Goal: Task Accomplishment & Management: Manage account settings

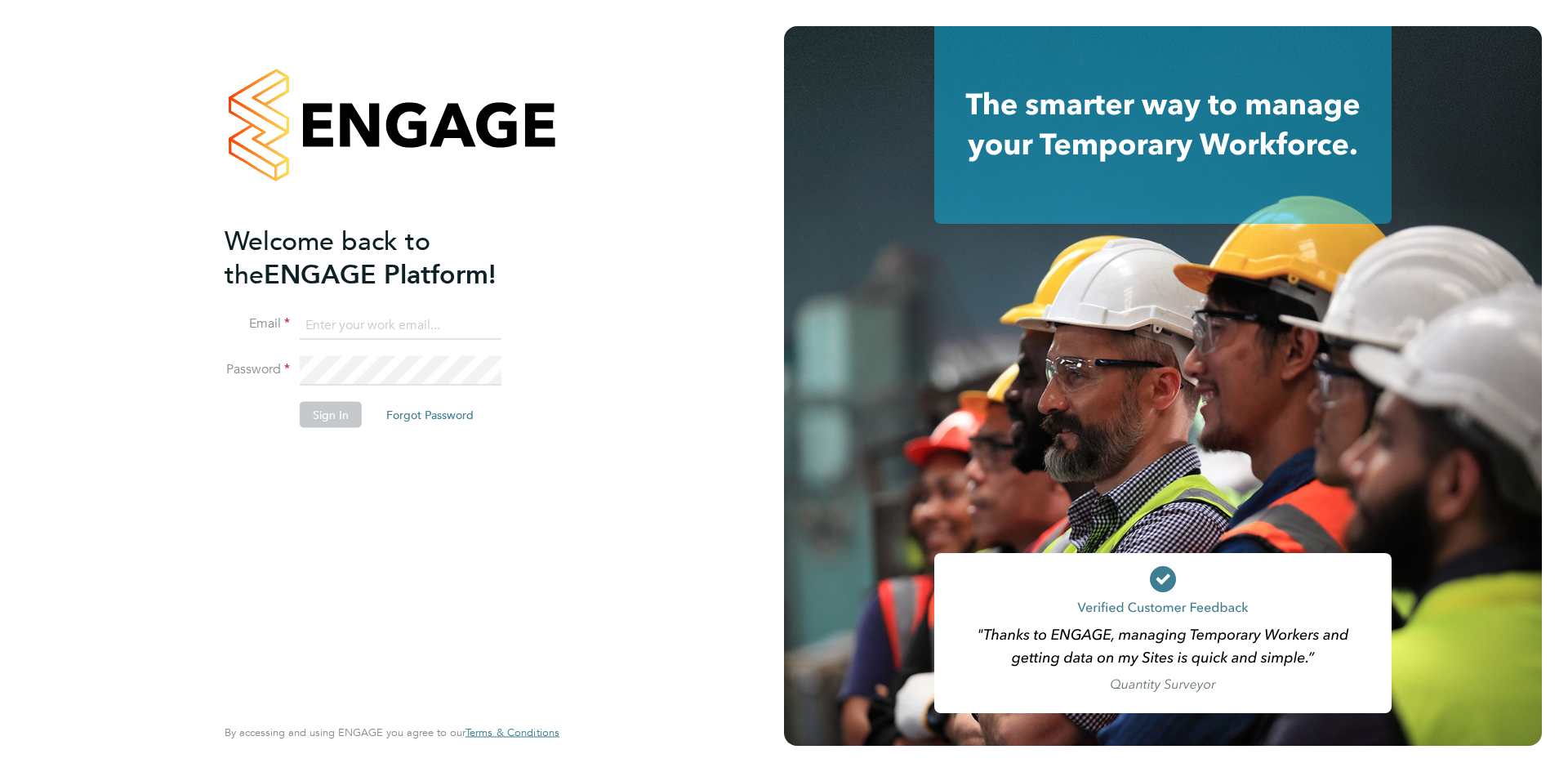
type input "richard@northbuildrecruit.com"
click at [324, 412] on button "Sign In" at bounding box center [330, 414] width 62 height 26
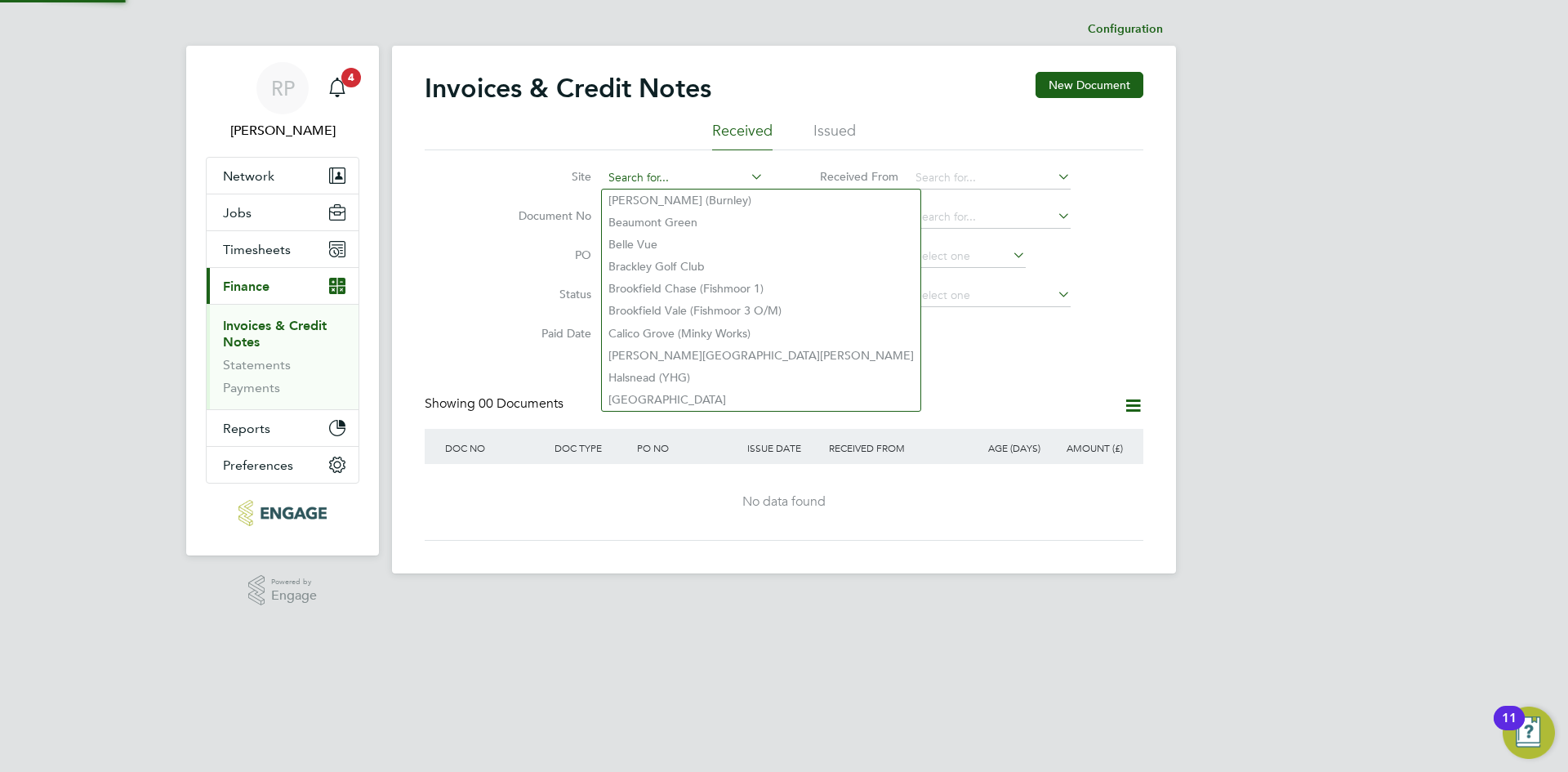
click at [641, 172] on input at bounding box center [683, 178] width 161 height 23
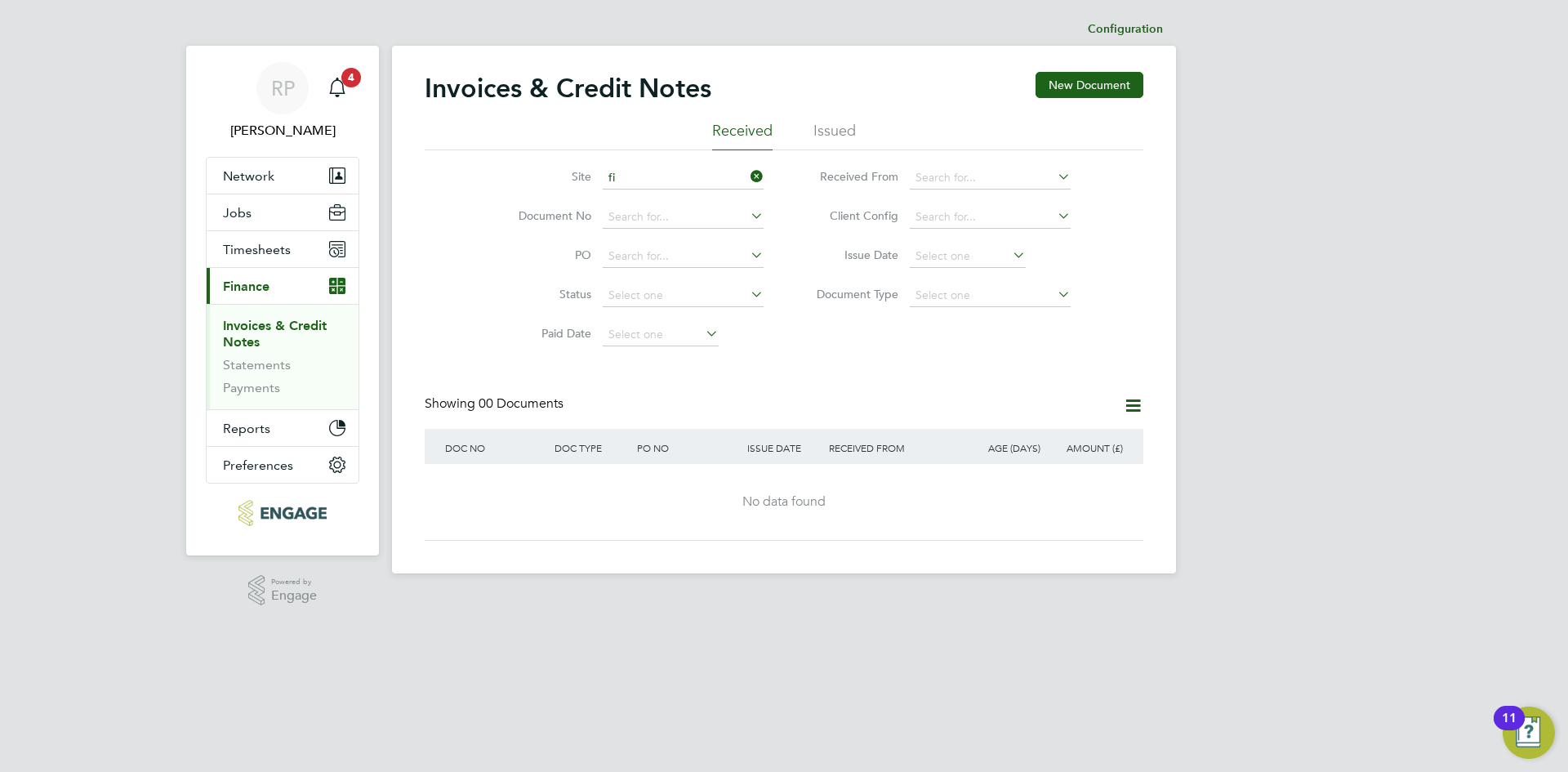
click at [704, 244] on li "Fi tton Hill" at bounding box center [695, 244] width 187 height 22
type input "[PERSON_NAME][GEOGRAPHIC_DATA][PERSON_NAME]"
click at [852, 125] on li "Issued" at bounding box center [834, 135] width 42 height 30
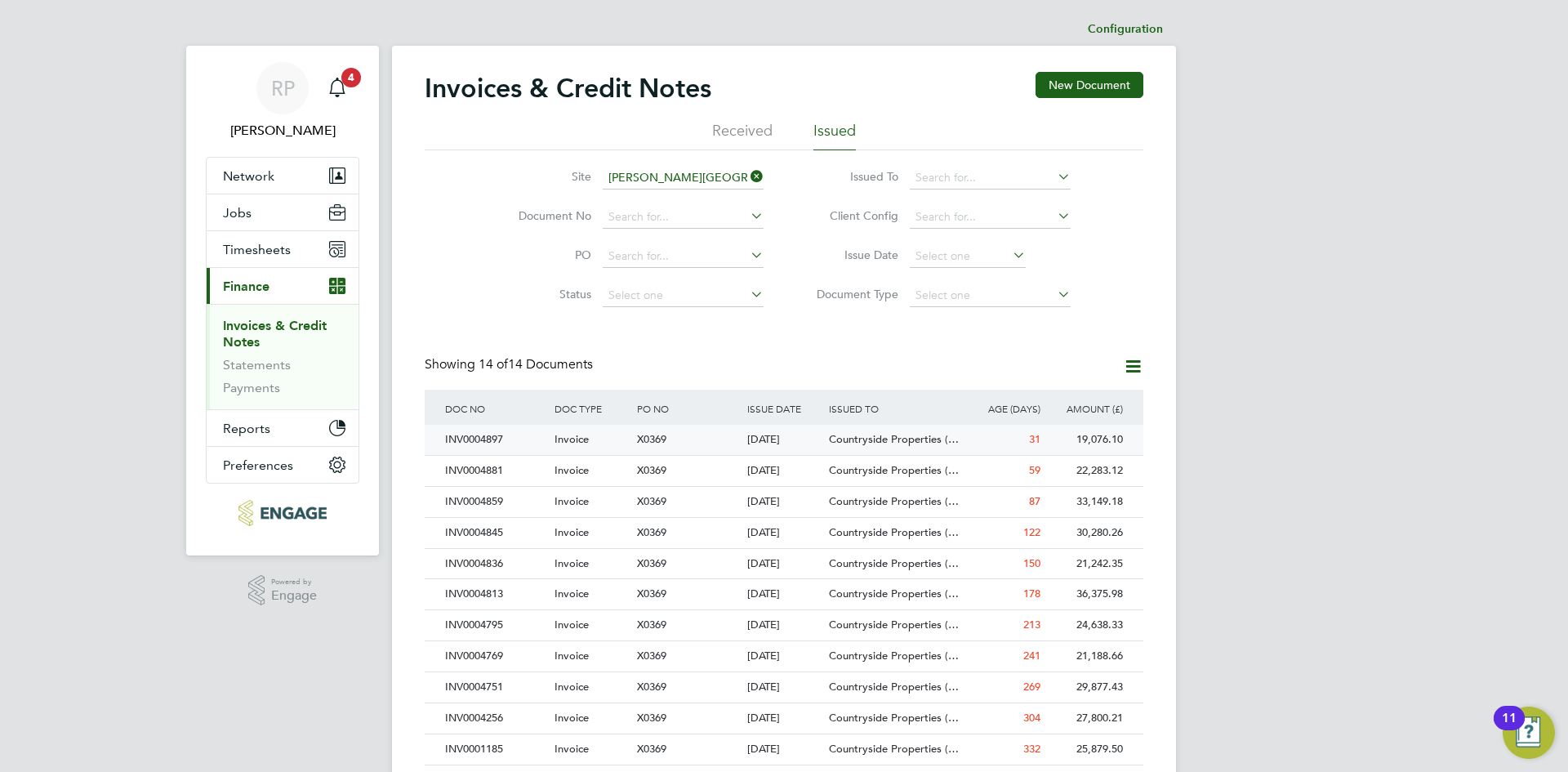
click at [615, 433] on div "Invoice" at bounding box center [591, 440] width 82 height 31
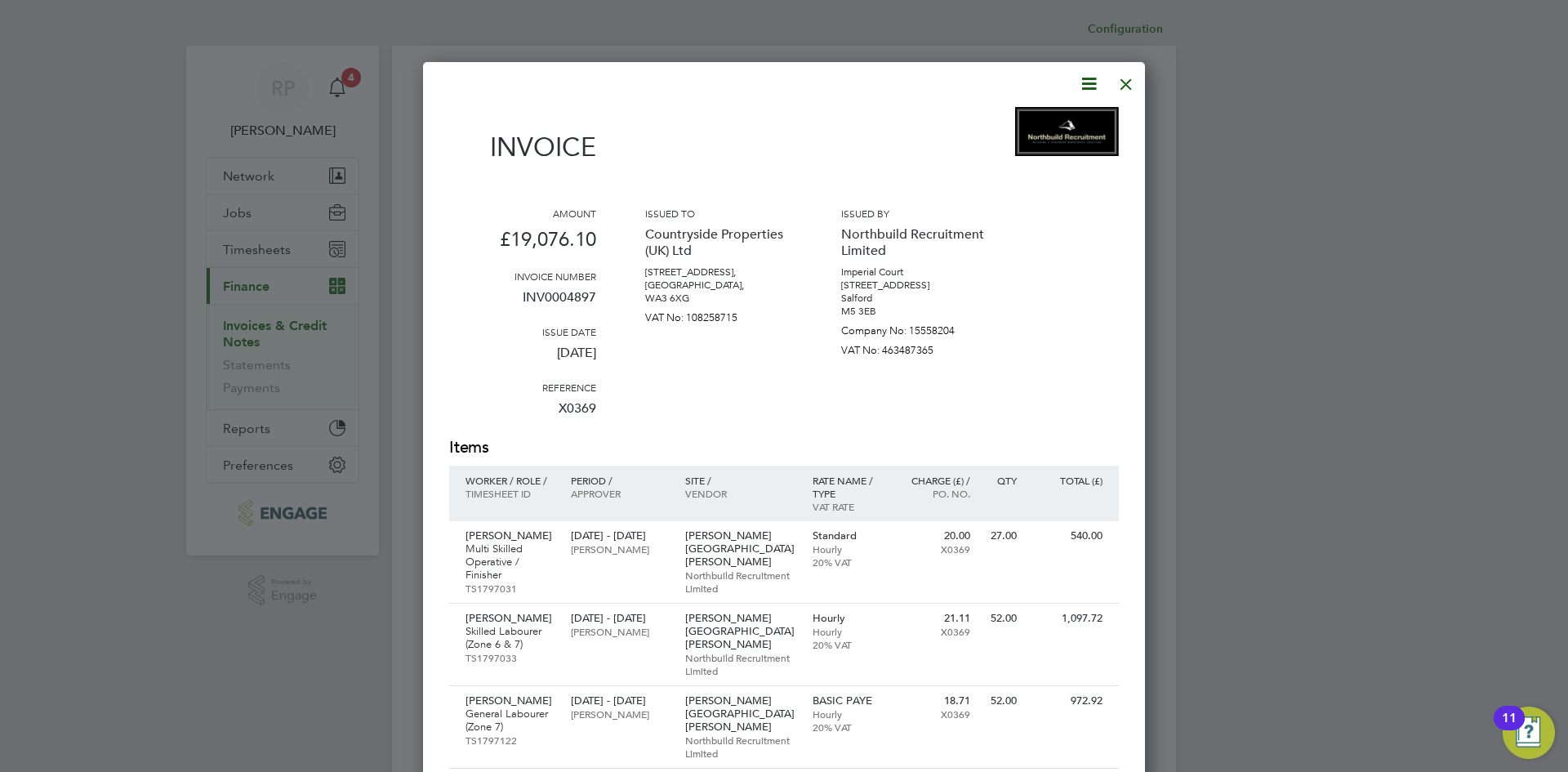
click at [1131, 88] on div at bounding box center [1126, 80] width 30 height 30
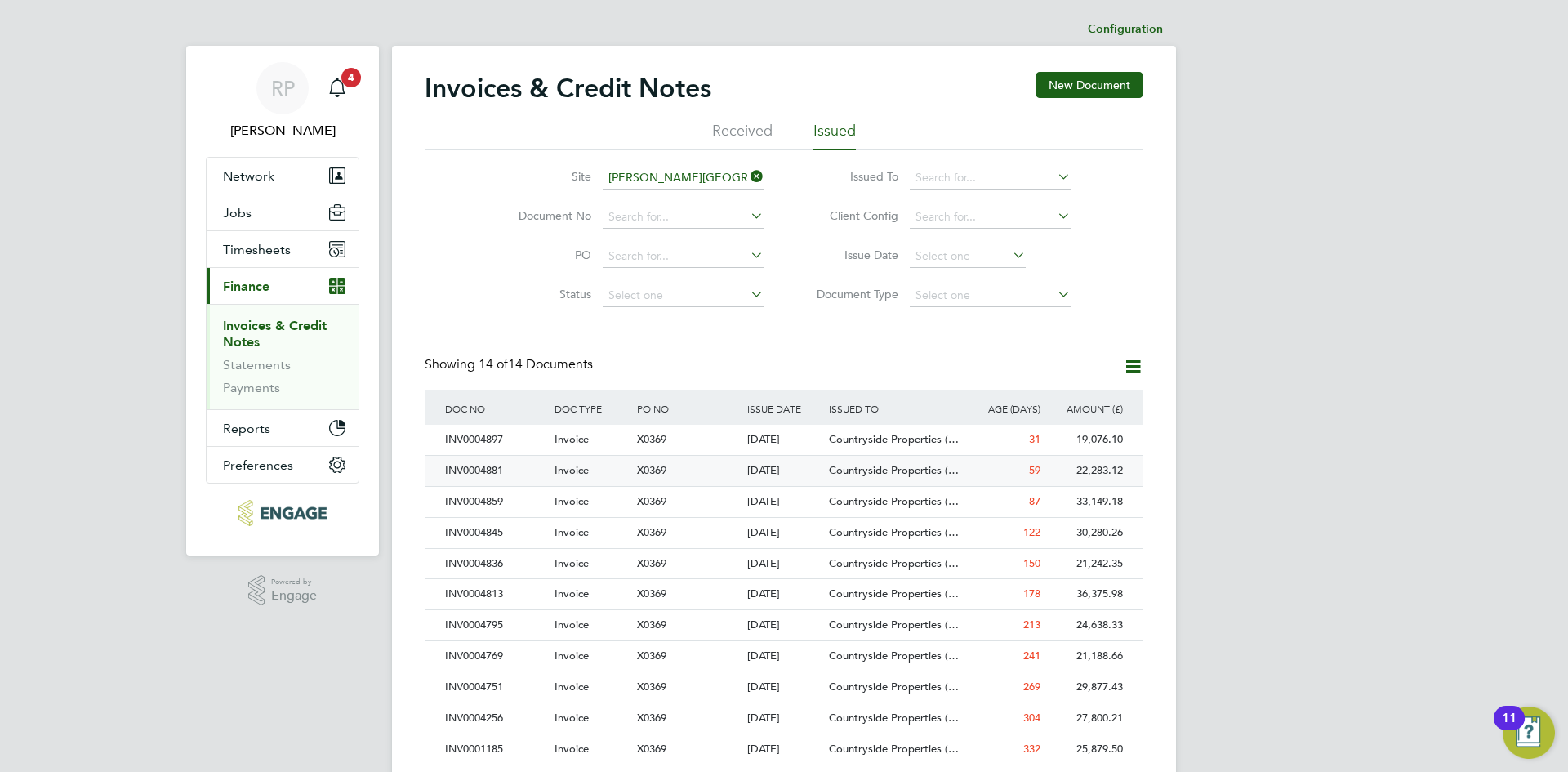
click at [506, 472] on div "INV0004881" at bounding box center [495, 471] width 110 height 31
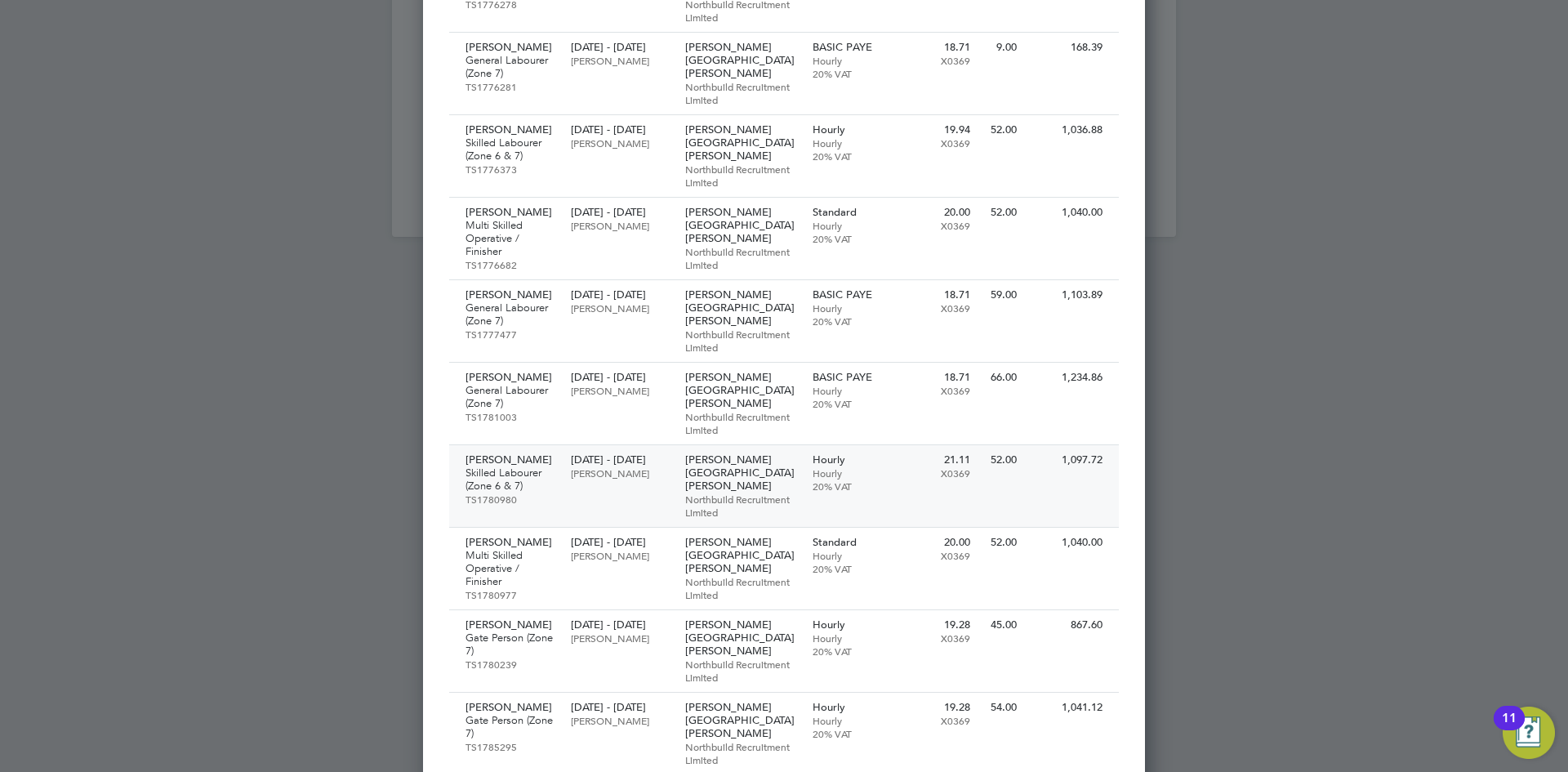
click at [706, 492] on p "Northbuild Recruitment Limited" at bounding box center [740, 505] width 111 height 26
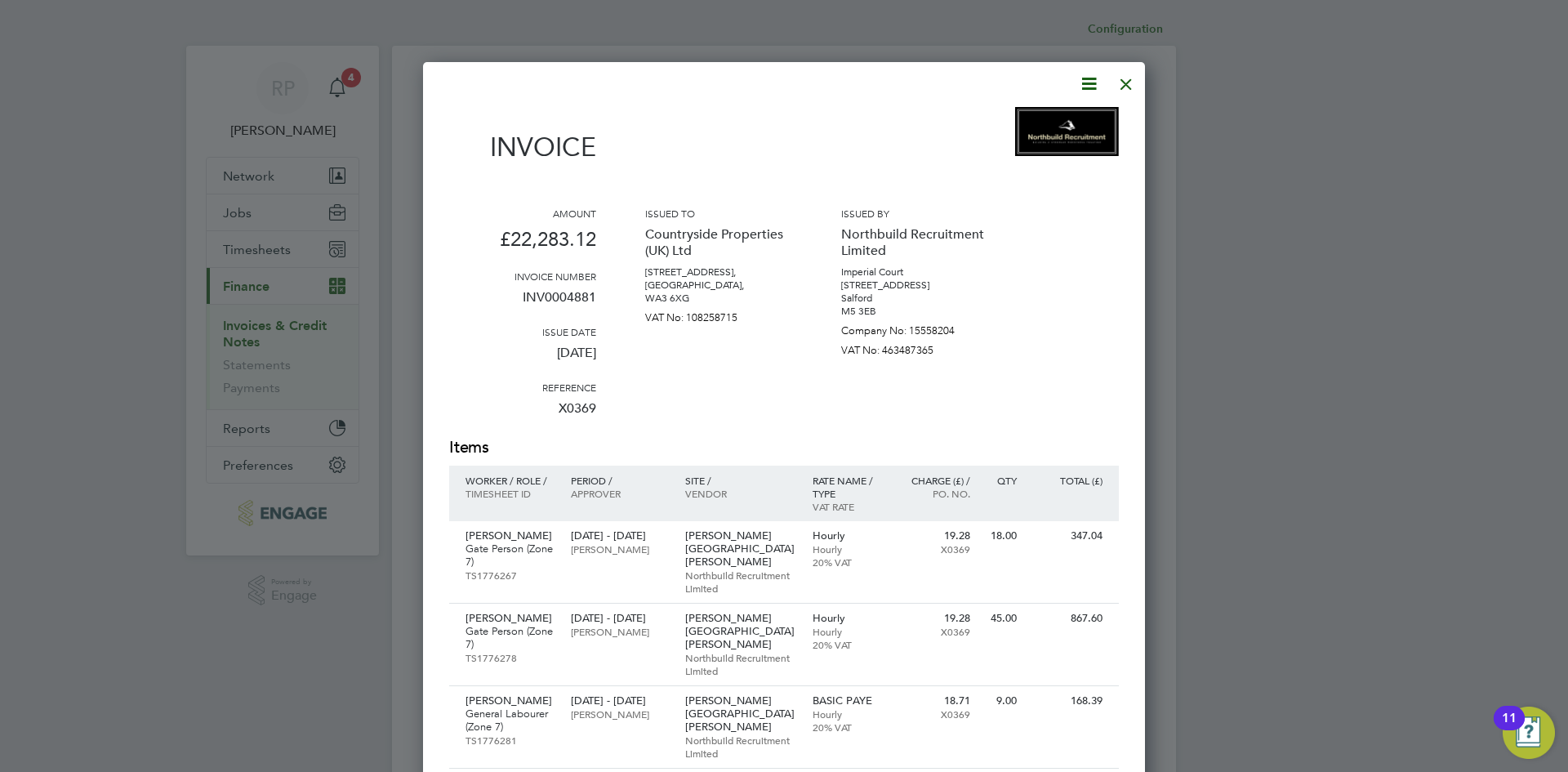
drag, startPoint x: 1127, startPoint y: 73, endPoint x: 1162, endPoint y: 51, distance: 41.3
click at [1130, 73] on div at bounding box center [1126, 80] width 30 height 30
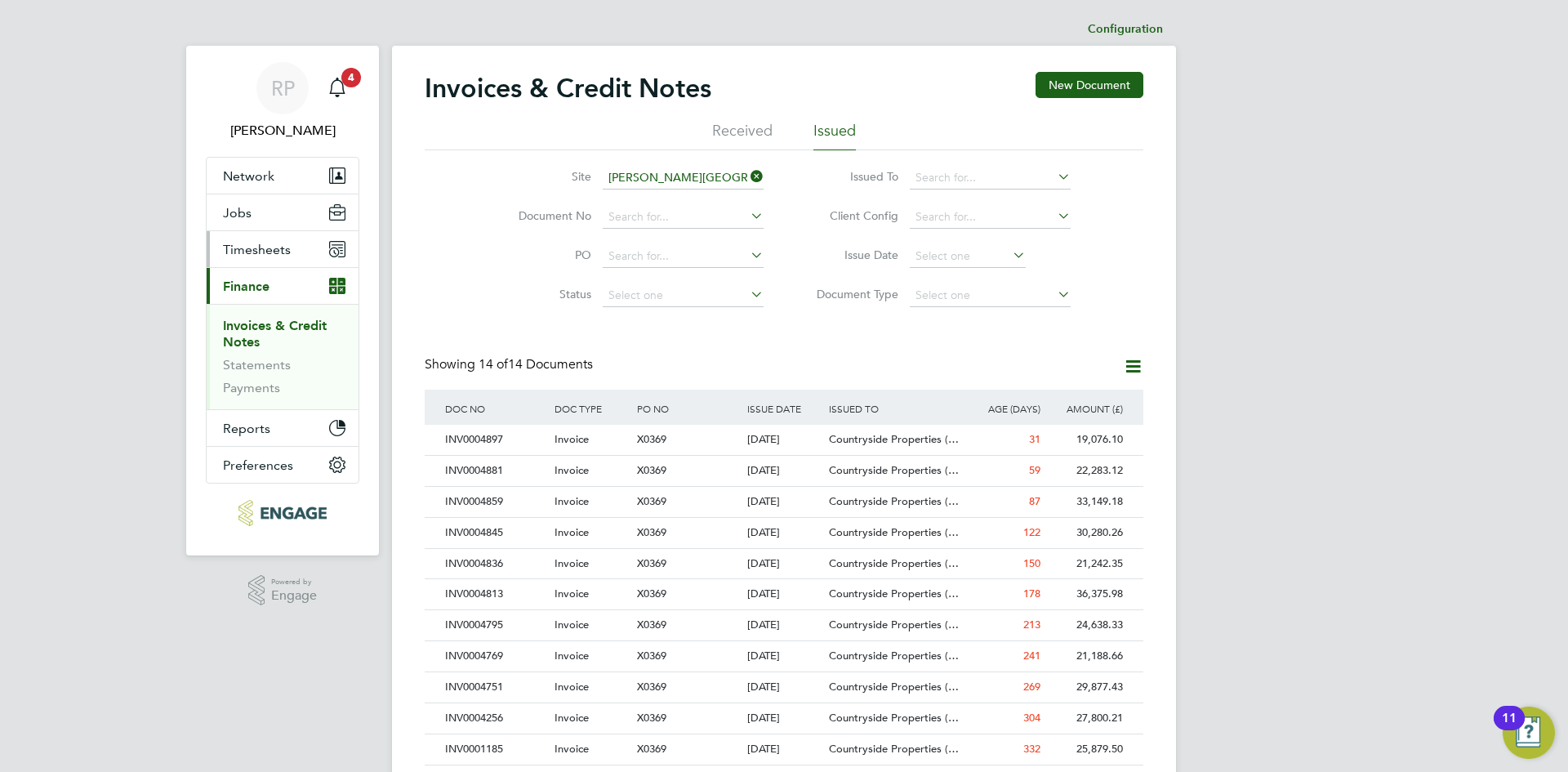
click at [237, 252] on span "Timesheets" at bounding box center [257, 250] width 68 height 16
click at [264, 247] on span "Timesheets" at bounding box center [257, 250] width 68 height 16
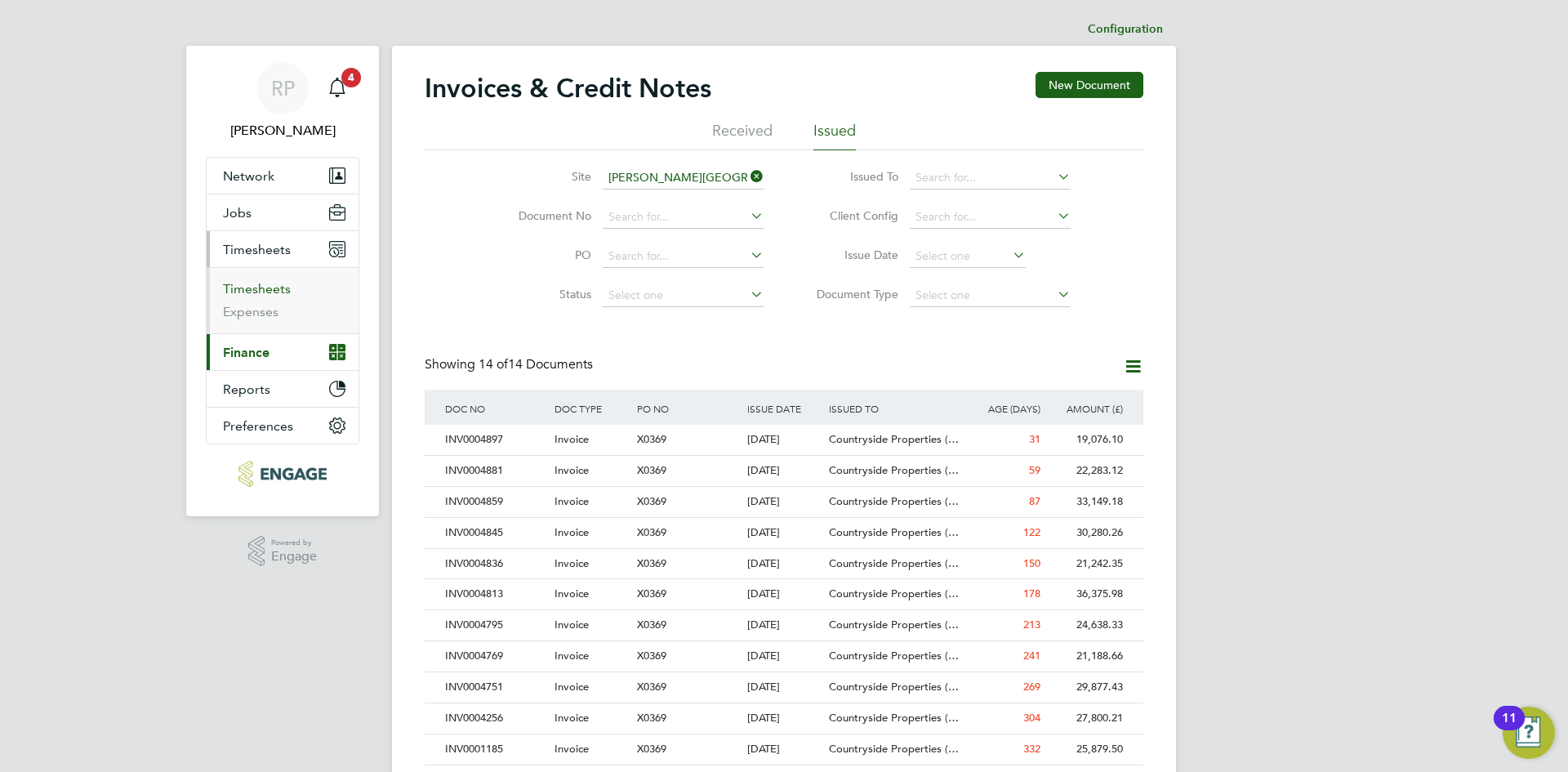
click at [251, 285] on link "Timesheets" at bounding box center [257, 289] width 68 height 16
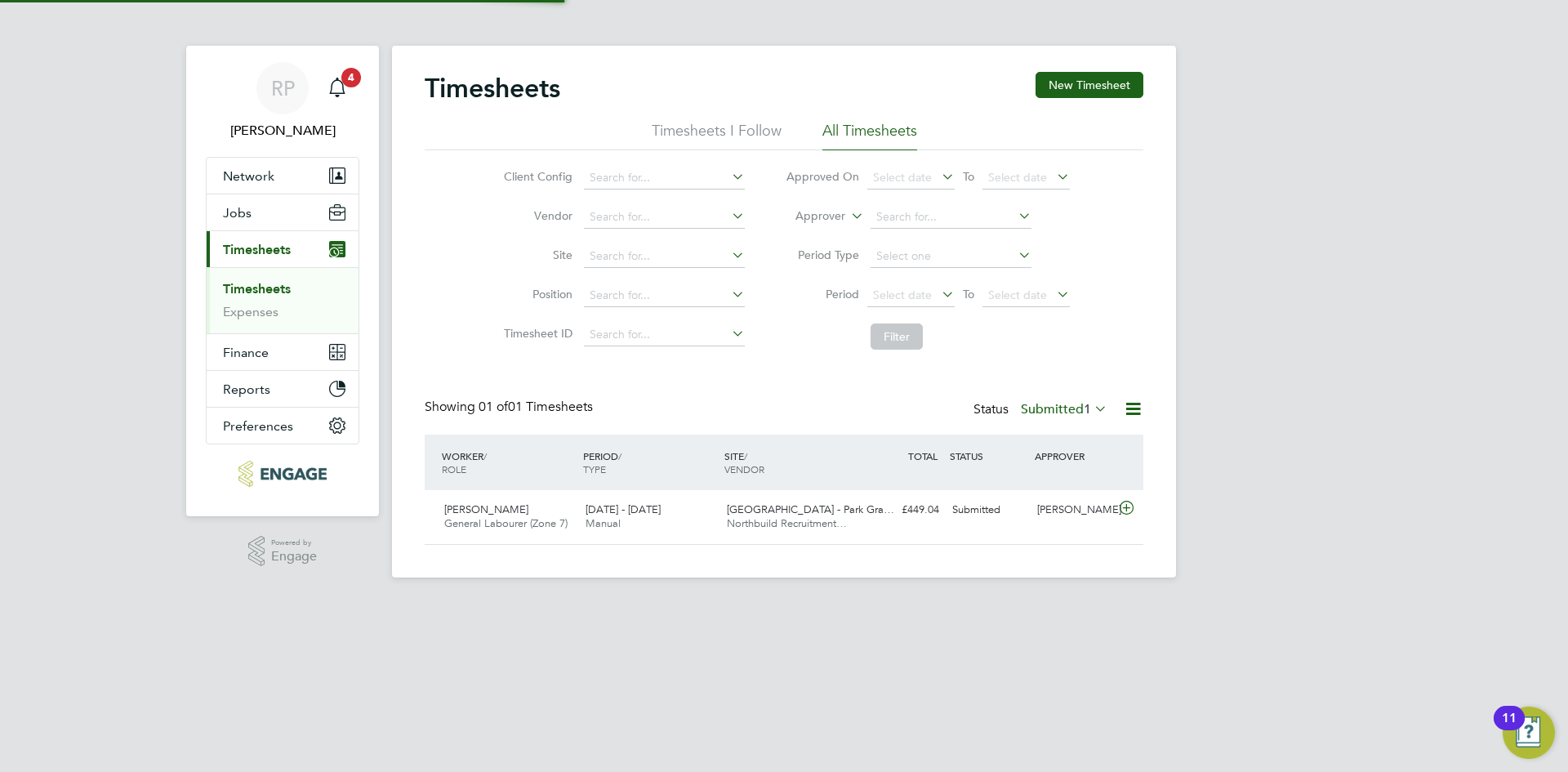
scroll to position [42, 142]
click at [624, 251] on input at bounding box center [664, 256] width 161 height 23
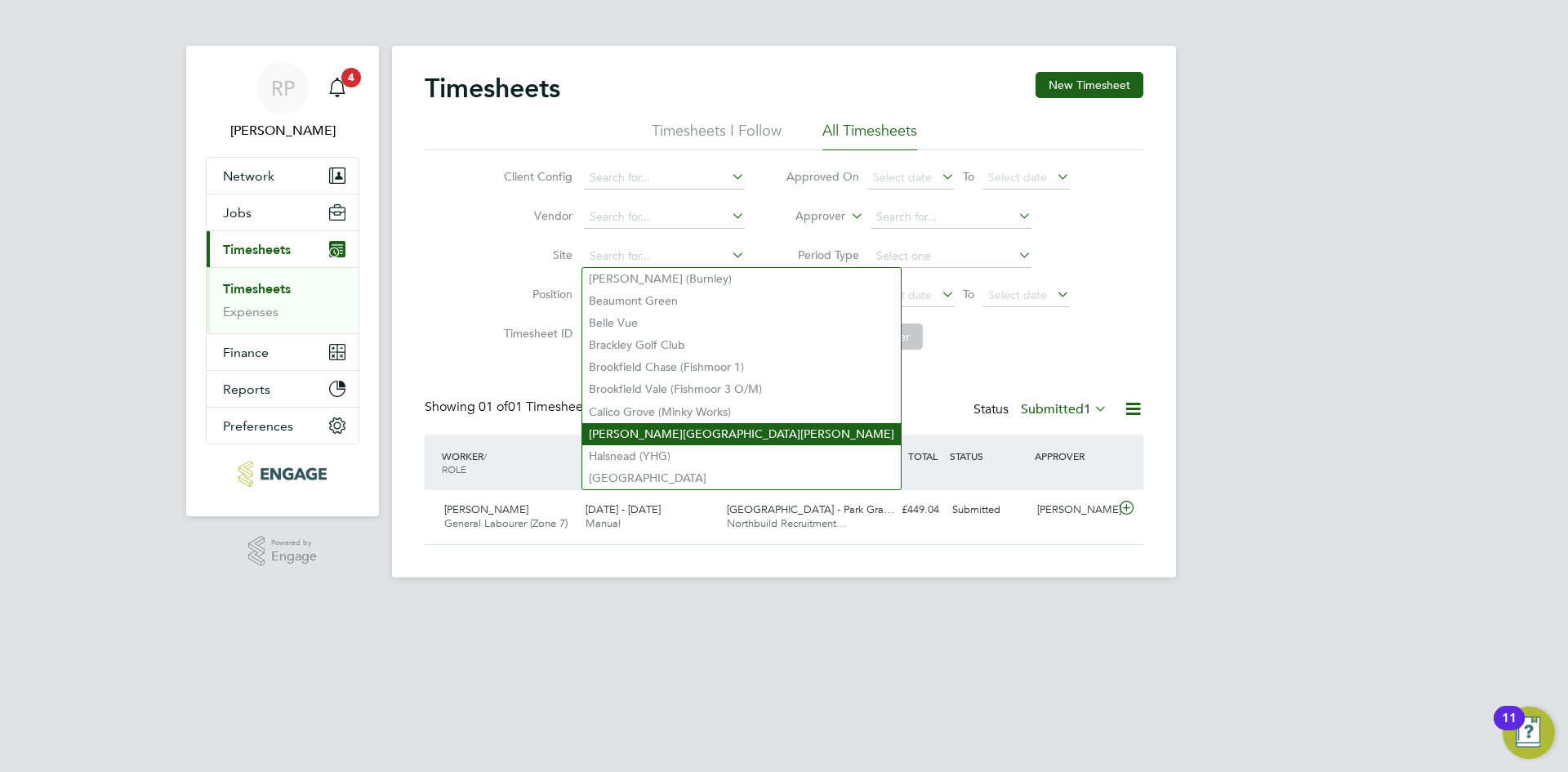
click at [609, 429] on li "[PERSON_NAME][GEOGRAPHIC_DATA][PERSON_NAME]" at bounding box center [741, 434] width 318 height 22
type input "[PERSON_NAME][GEOGRAPHIC_DATA][PERSON_NAME]"
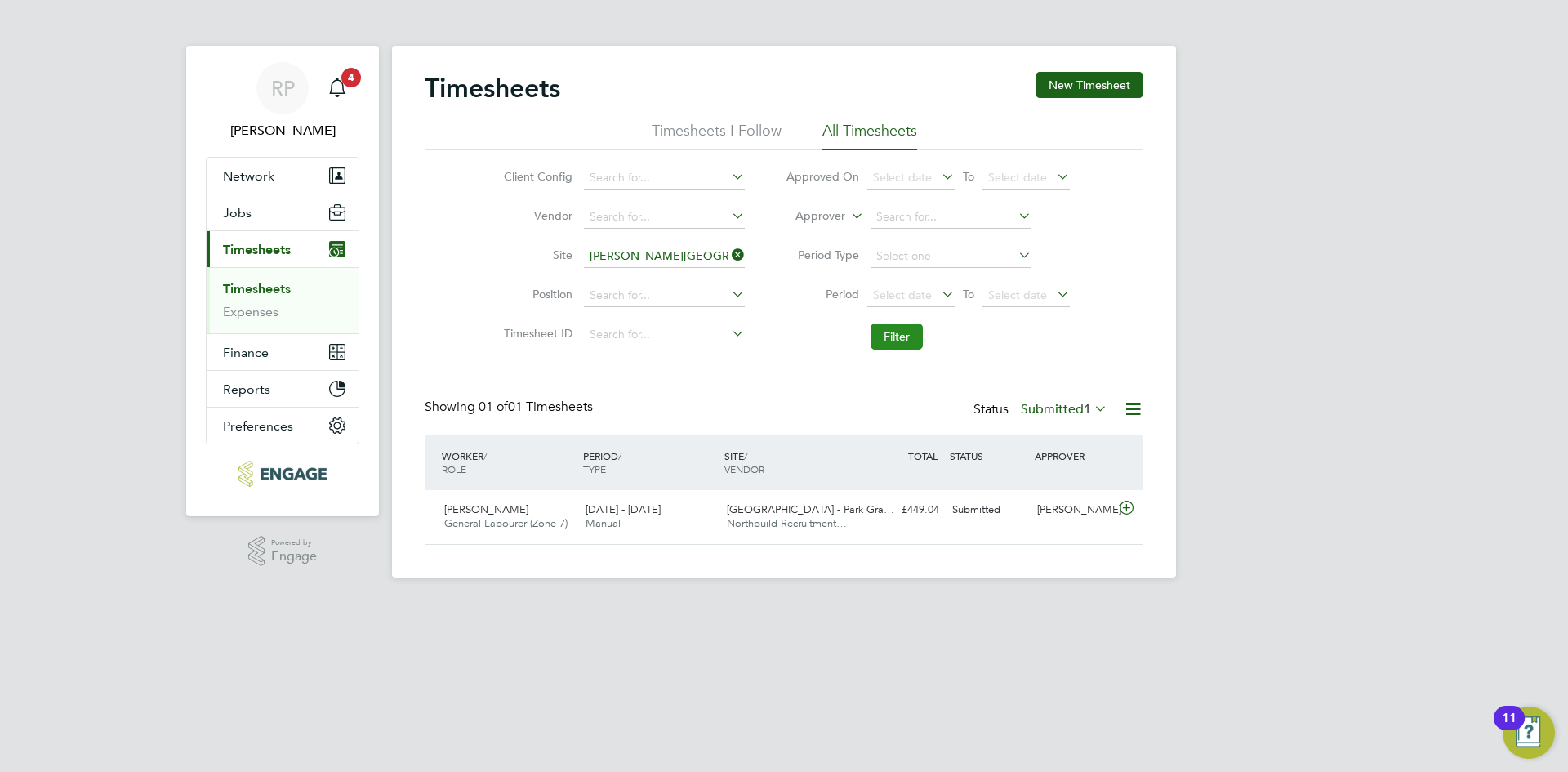
click at [895, 344] on button "Filter" at bounding box center [896, 336] width 52 height 26
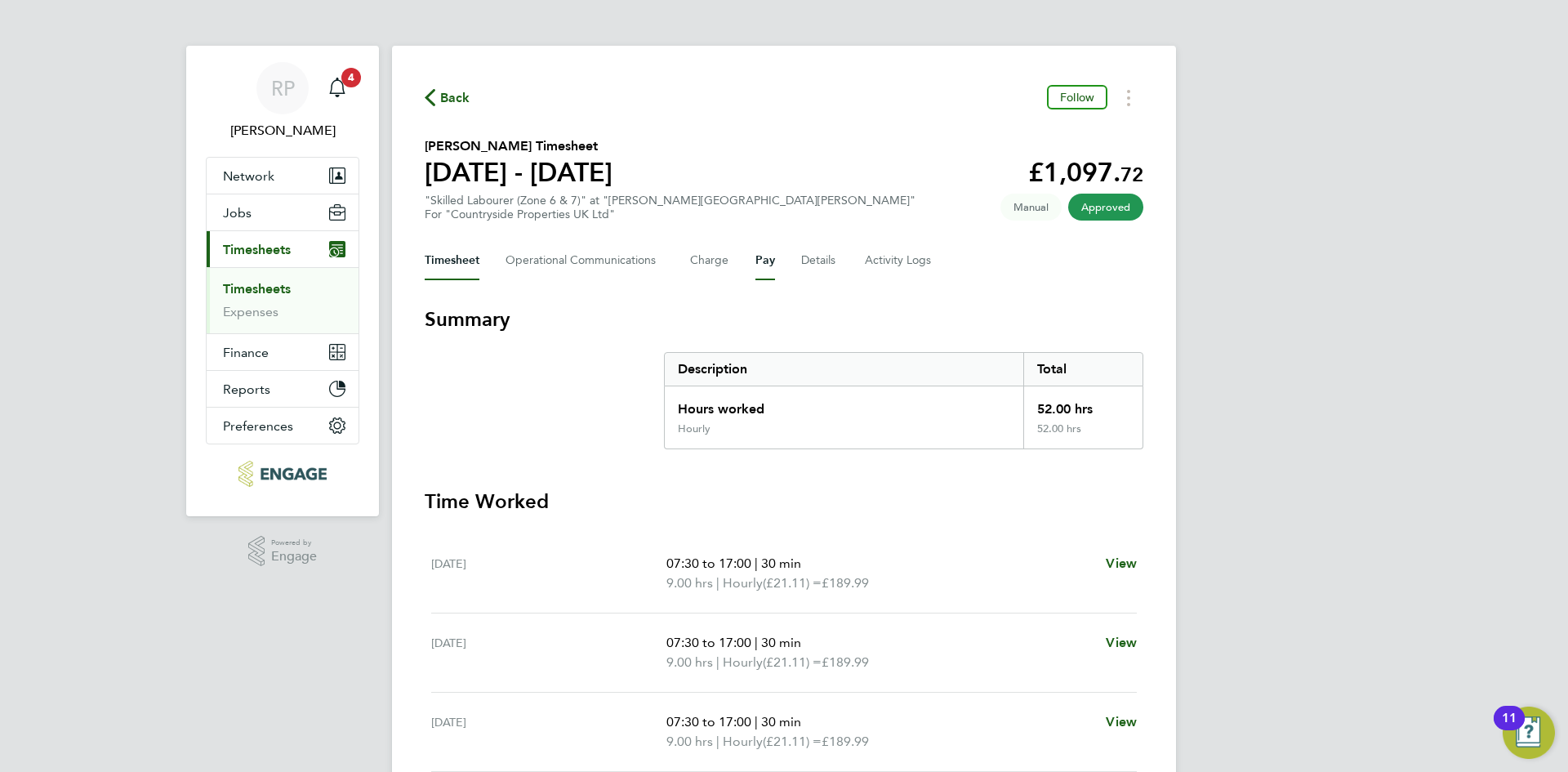
click at [759, 256] on button "Pay" at bounding box center [765, 261] width 20 height 40
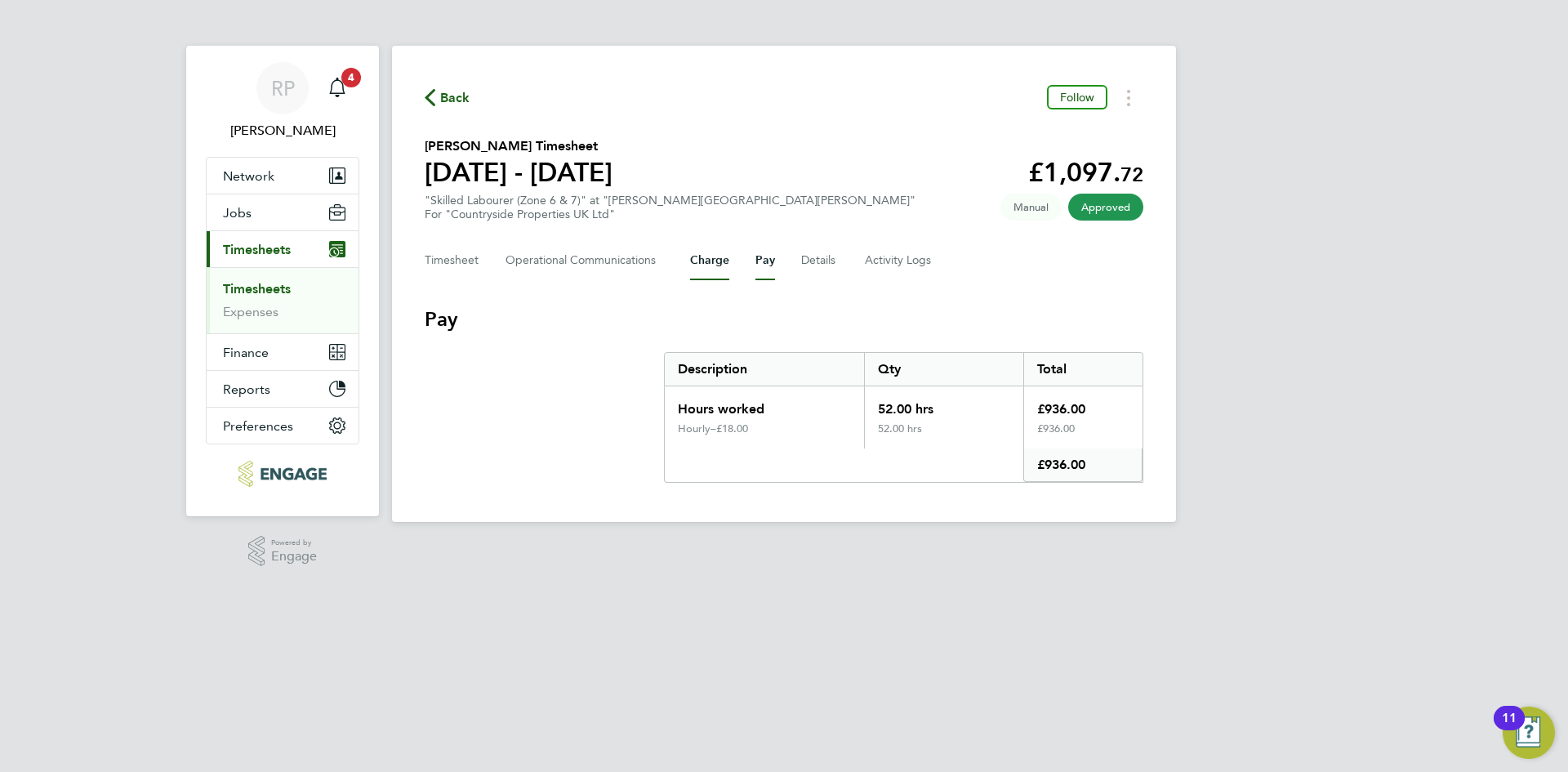
click at [705, 261] on button "Charge" at bounding box center [709, 261] width 40 height 40
click at [866, 265] on Logs-tab "Activity Logs" at bounding box center [898, 261] width 68 height 40
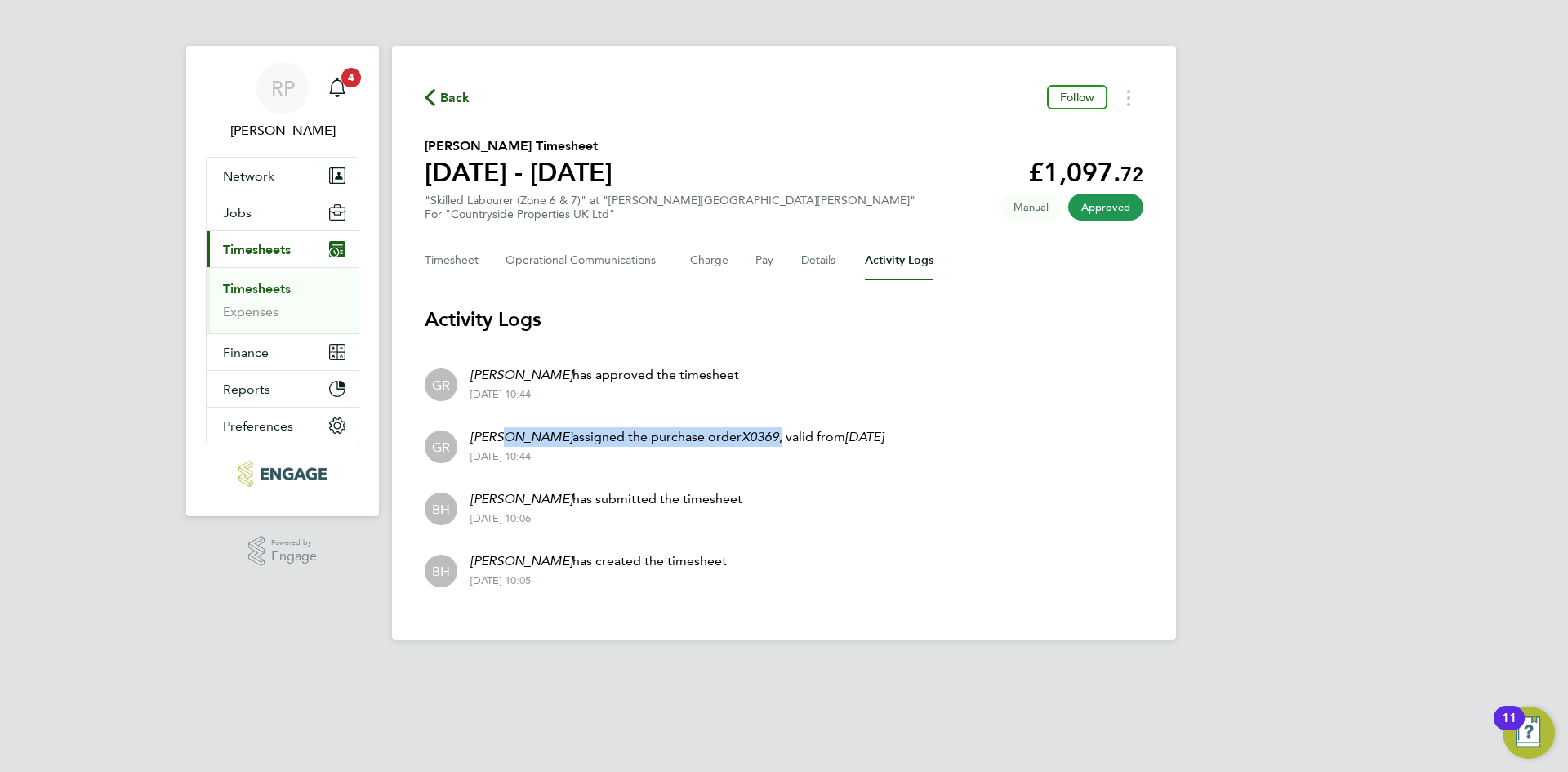
drag, startPoint x: 536, startPoint y: 433, endPoint x: 801, endPoint y: 433, distance: 265.0
click at [801, 433] on p "Graham Richardson assigned the purchase order X0369 , valid from 29 Feb 2024" at bounding box center [677, 437] width 413 height 20
click at [737, 345] on section "Activity Logs GR Graham Richardson has approved the timesheet 15 Jul 2025 - 10:…" at bounding box center [784, 454] width 718 height 295
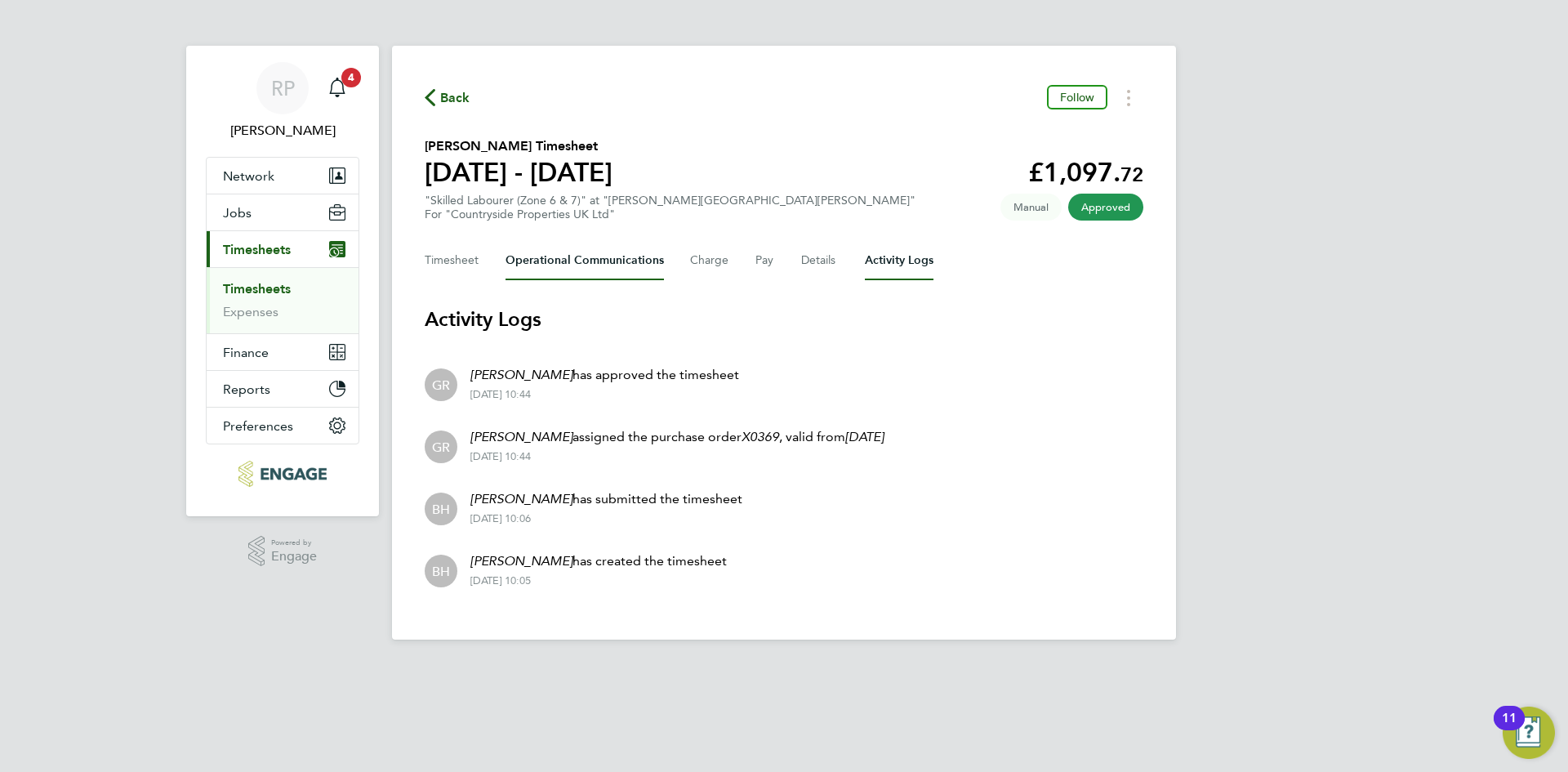
click at [548, 268] on Communications-tab "Operational Communications" at bounding box center [585, 261] width 158 height 40
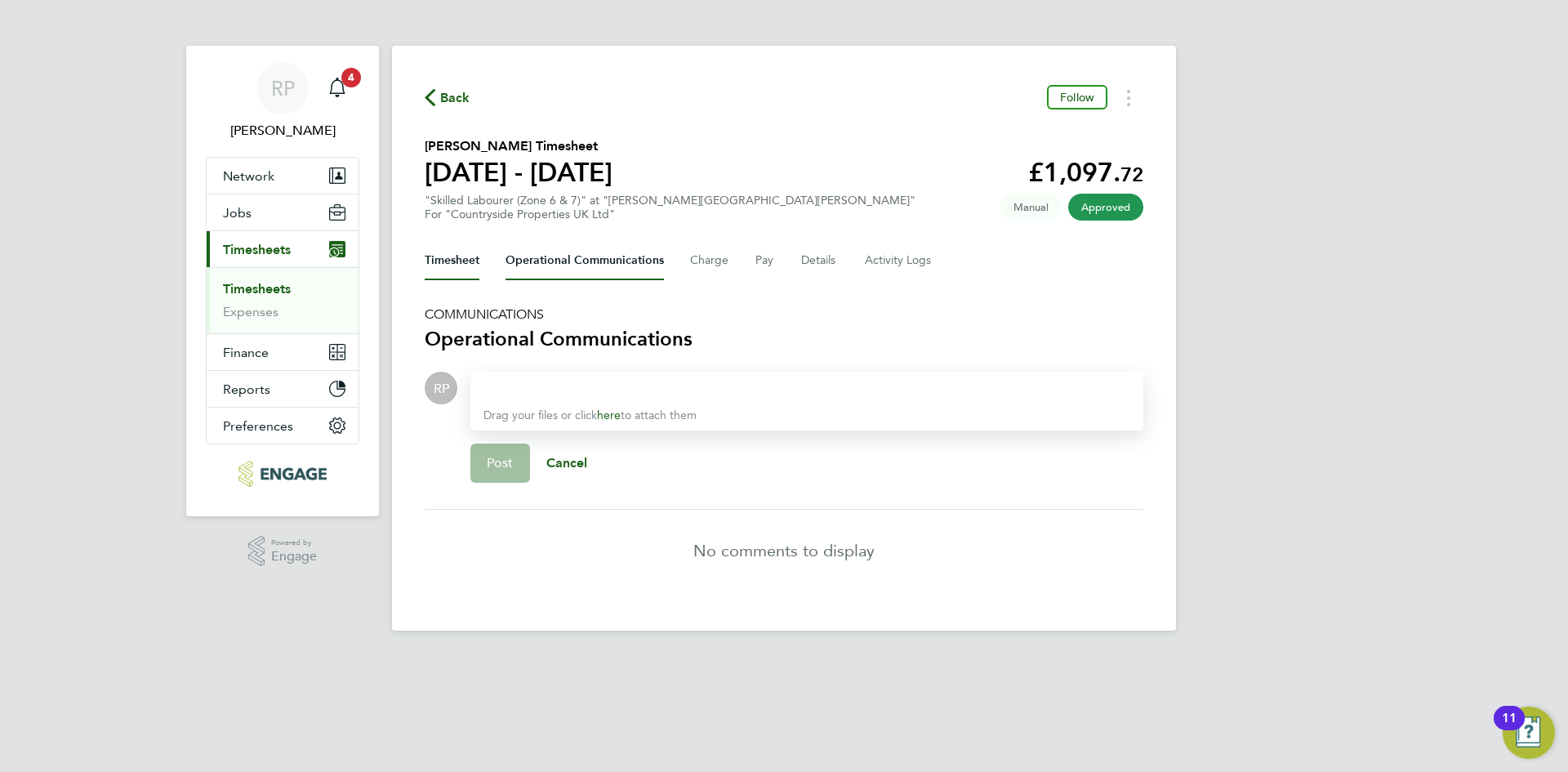
click at [447, 264] on button "Timesheet" at bounding box center [452, 261] width 54 height 40
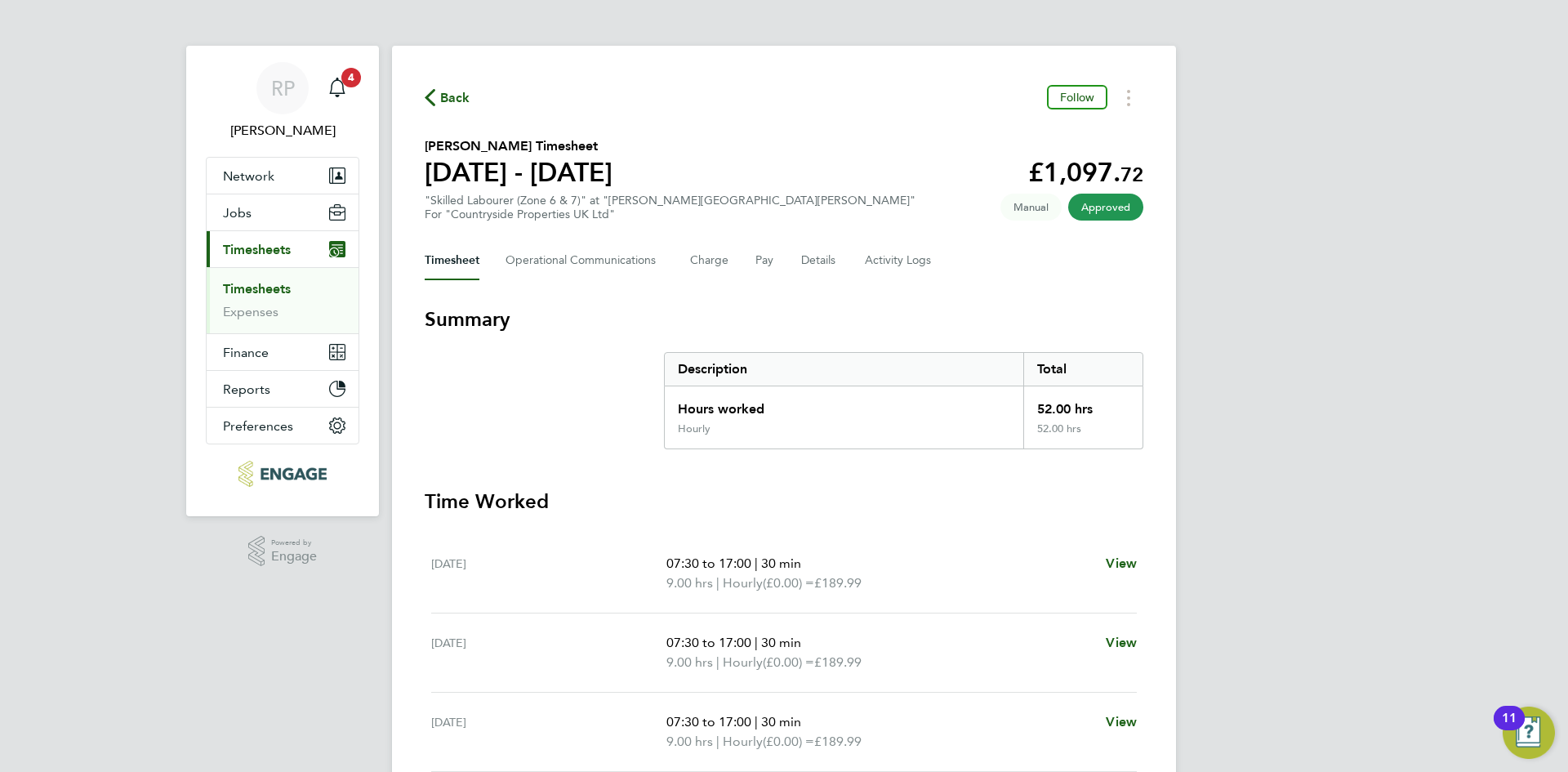
click at [254, 252] on span "Timesheets" at bounding box center [257, 250] width 68 height 16
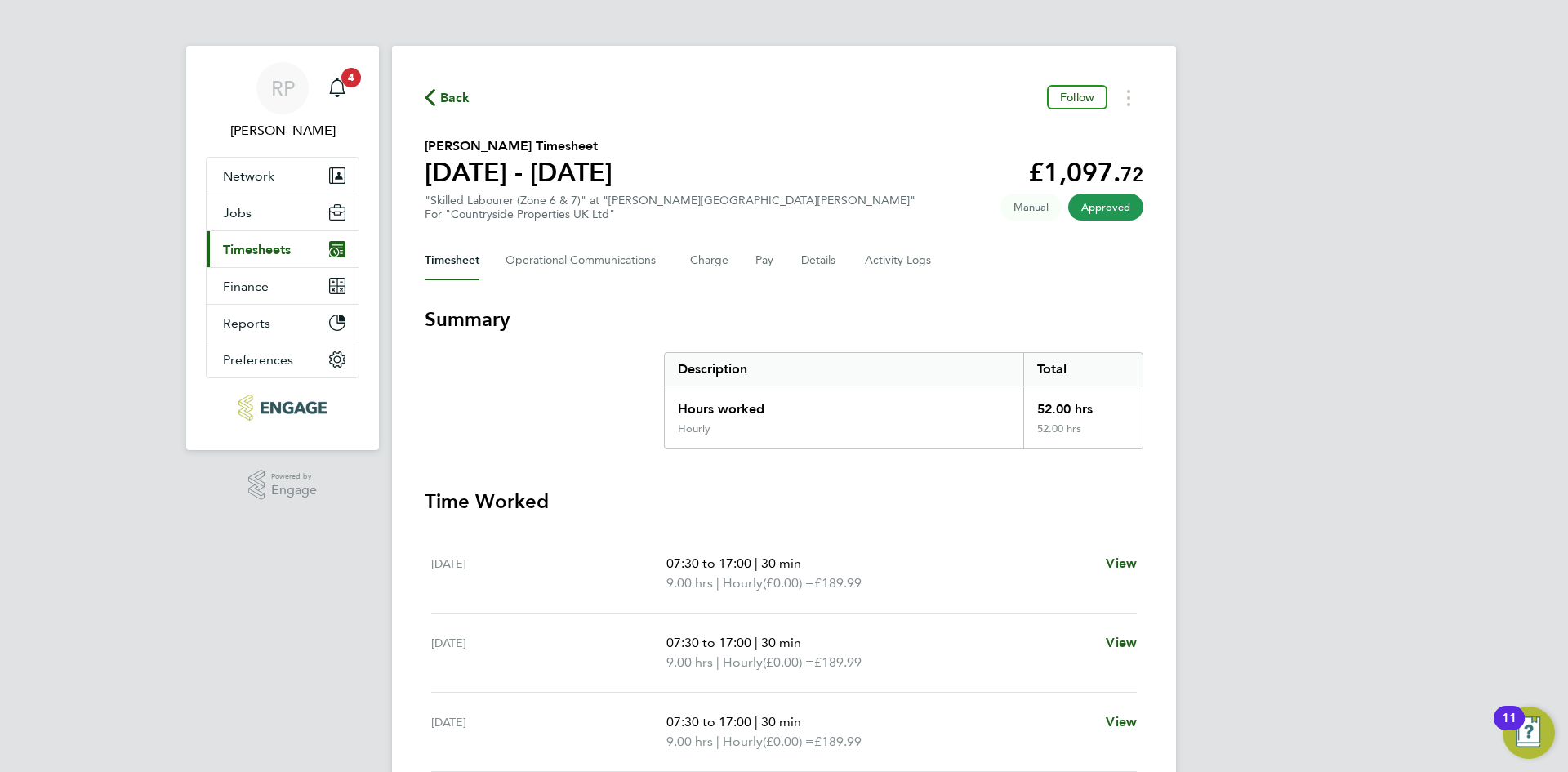
click at [256, 252] on span "Timesheets" at bounding box center [257, 250] width 68 height 16
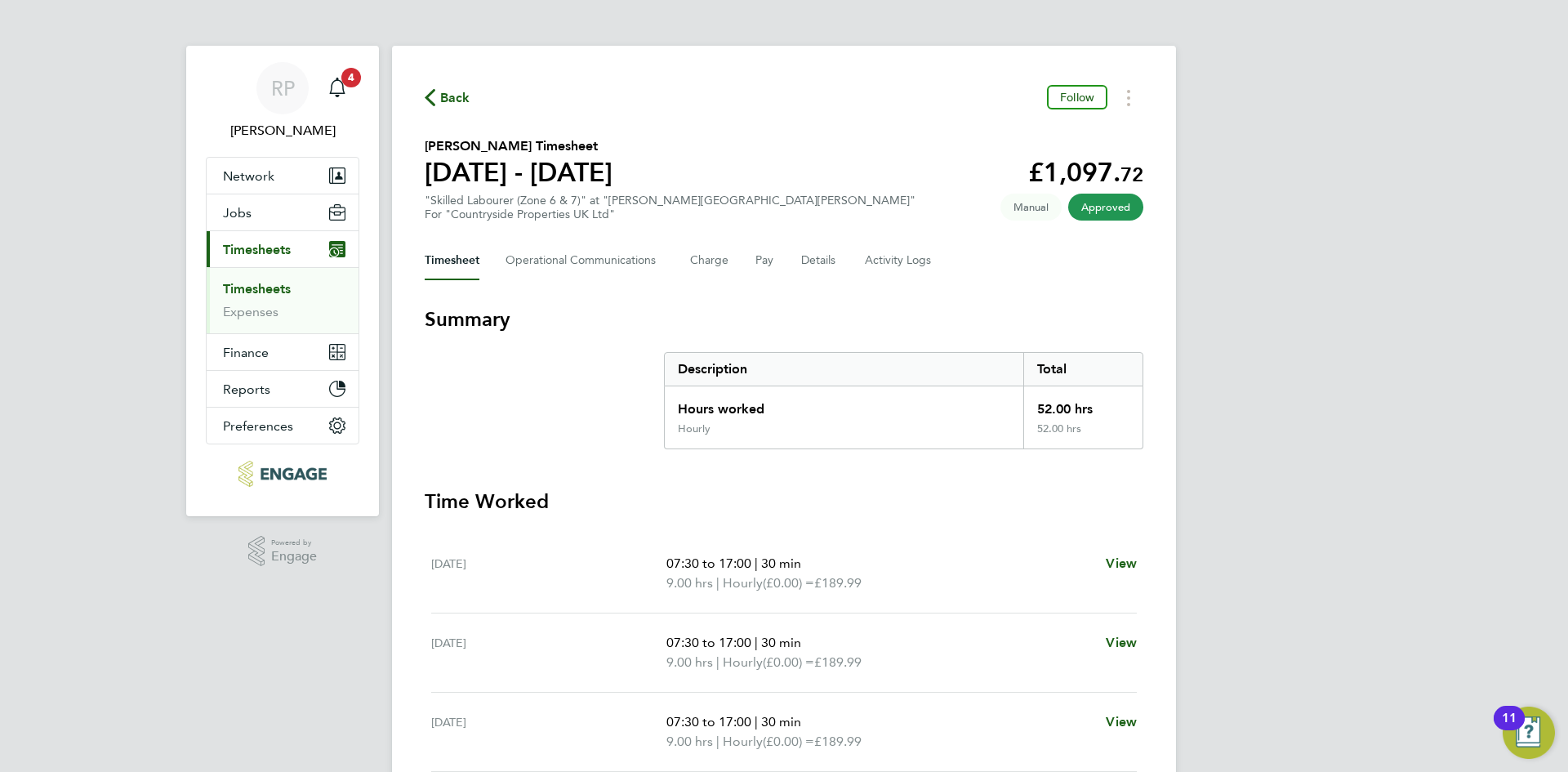
drag, startPoint x: 254, startPoint y: 275, endPoint x: 250, endPoint y: 293, distance: 18.4
click at [254, 276] on ul "Timesheets Expenses" at bounding box center [283, 300] width 152 height 66
click at [252, 284] on link "Timesheets" at bounding box center [257, 289] width 68 height 16
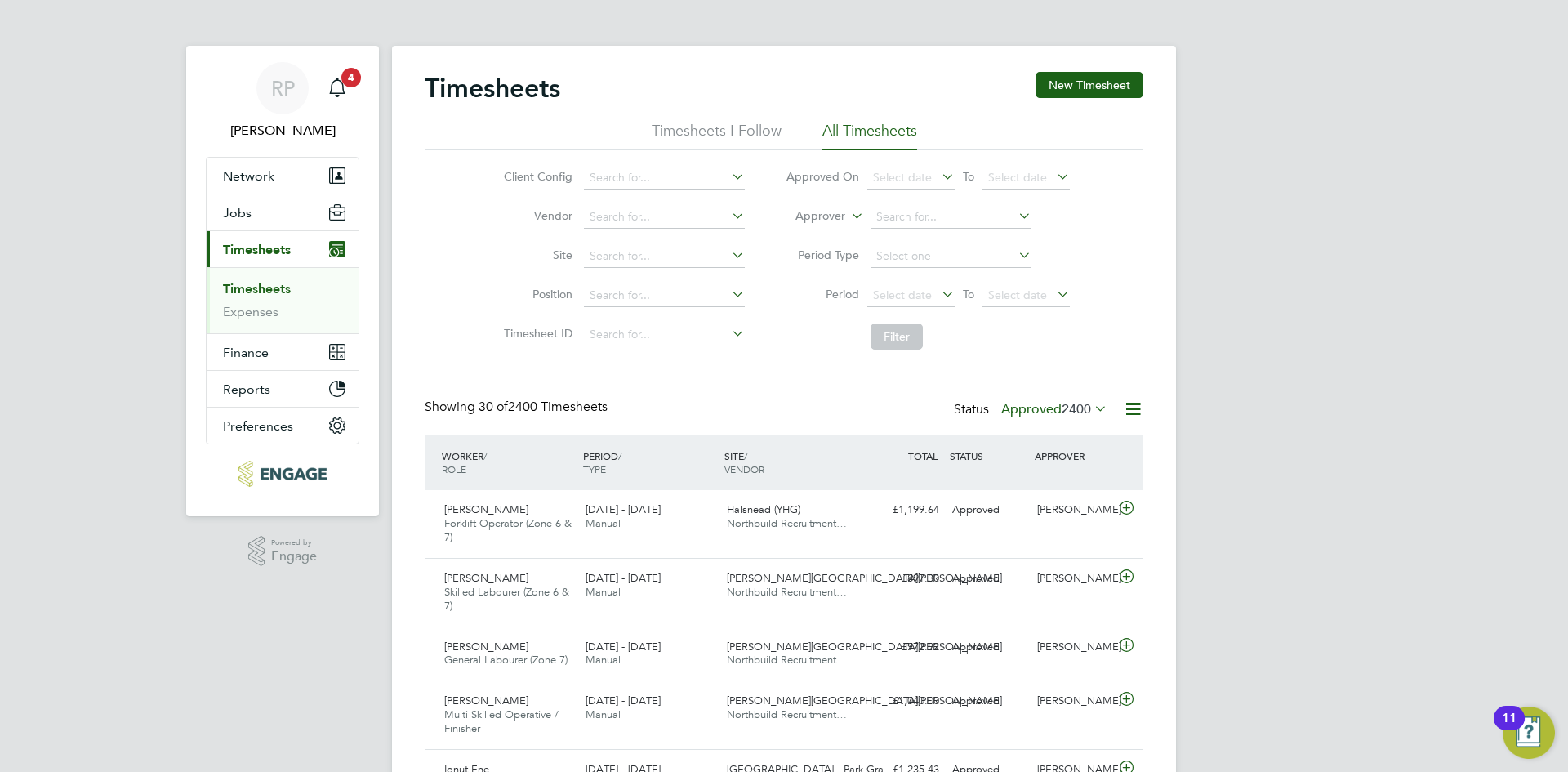
click at [1091, 411] on icon at bounding box center [1091, 408] width 0 height 23
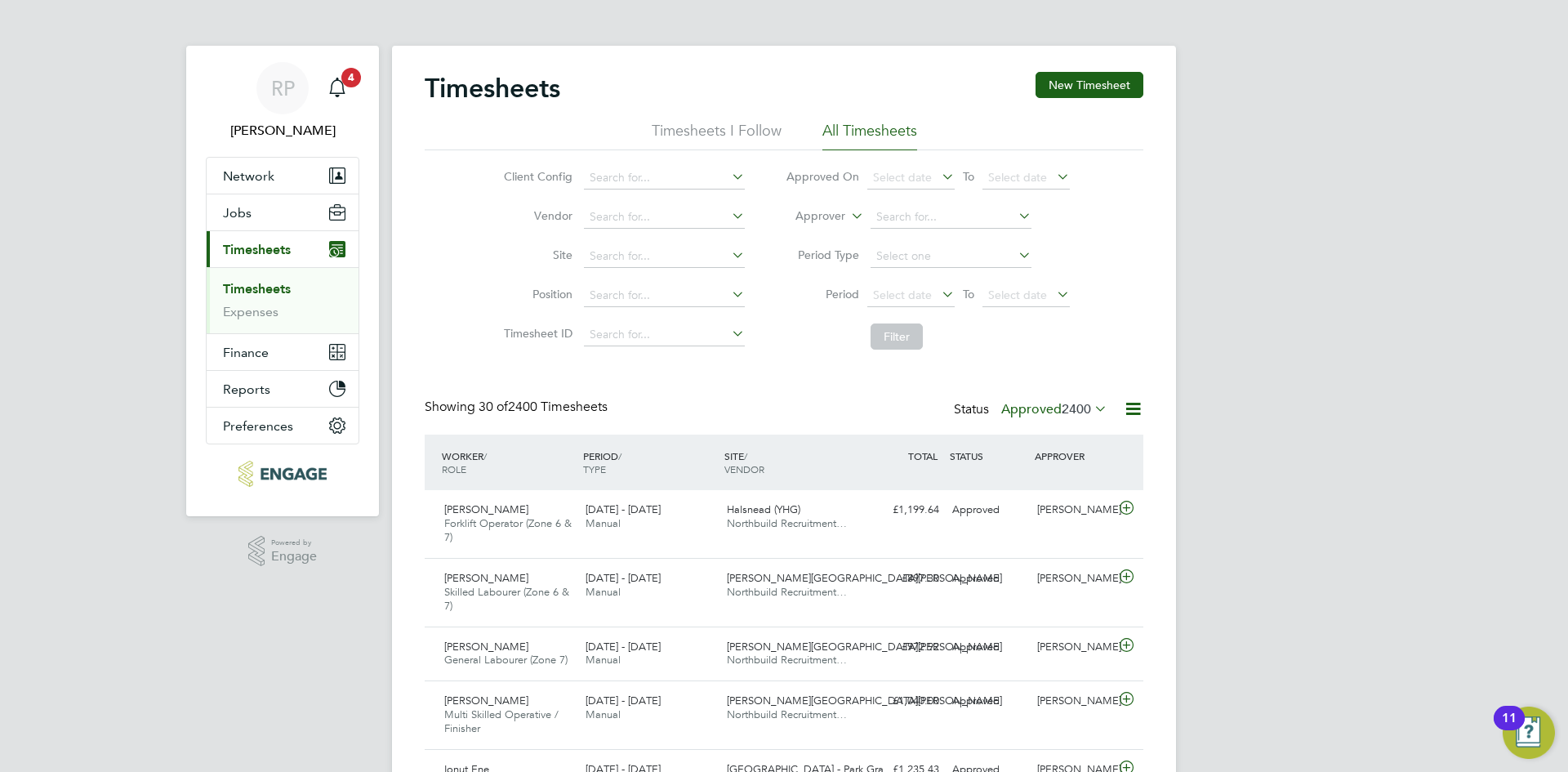
click at [663, 244] on li "Site" at bounding box center [621, 257] width 287 height 40
click at [658, 252] on input at bounding box center [664, 256] width 161 height 23
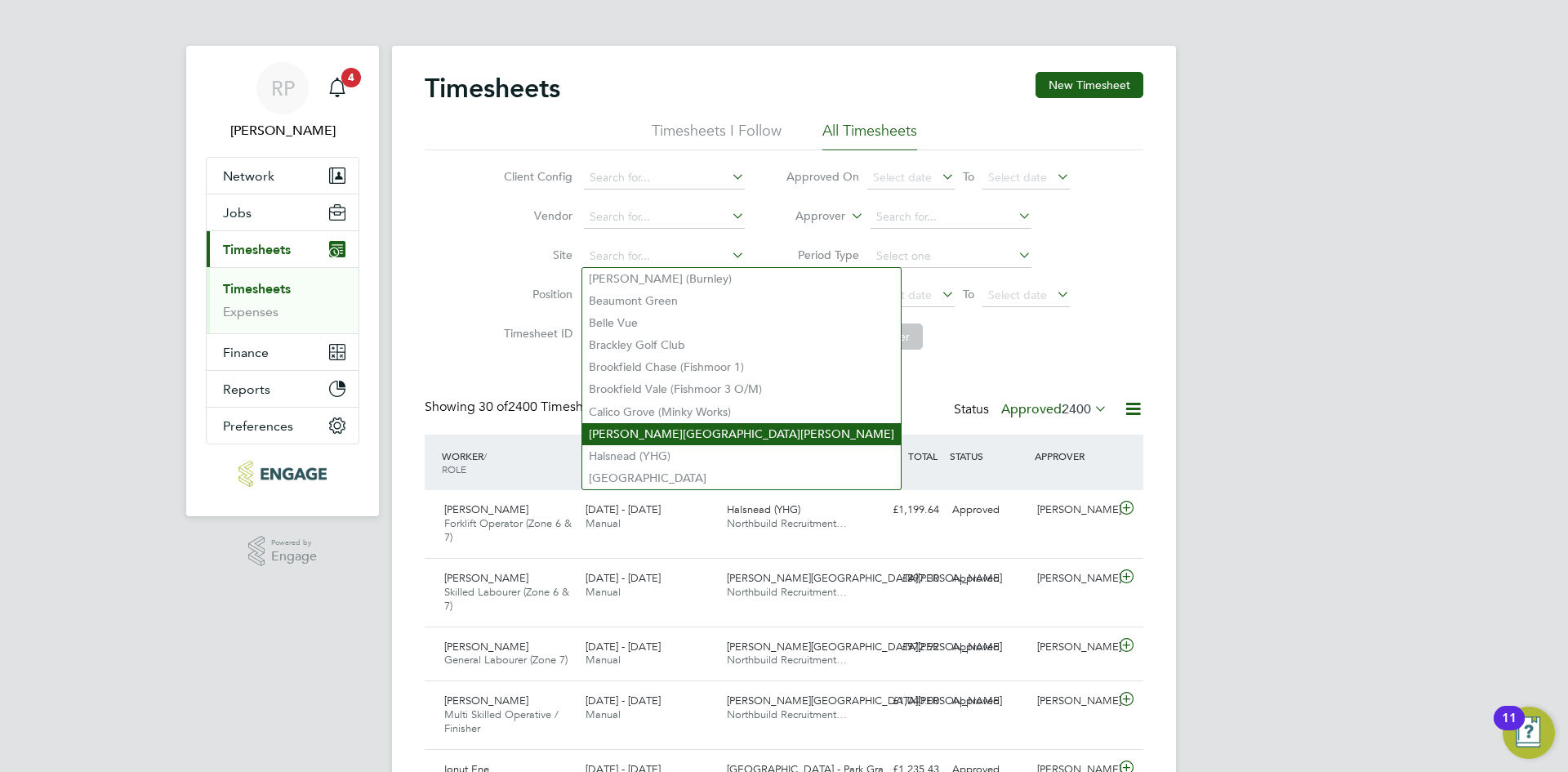
click at [648, 426] on li "[PERSON_NAME][GEOGRAPHIC_DATA][PERSON_NAME]" at bounding box center [741, 434] width 318 height 22
type input "[PERSON_NAME][GEOGRAPHIC_DATA][PERSON_NAME]"
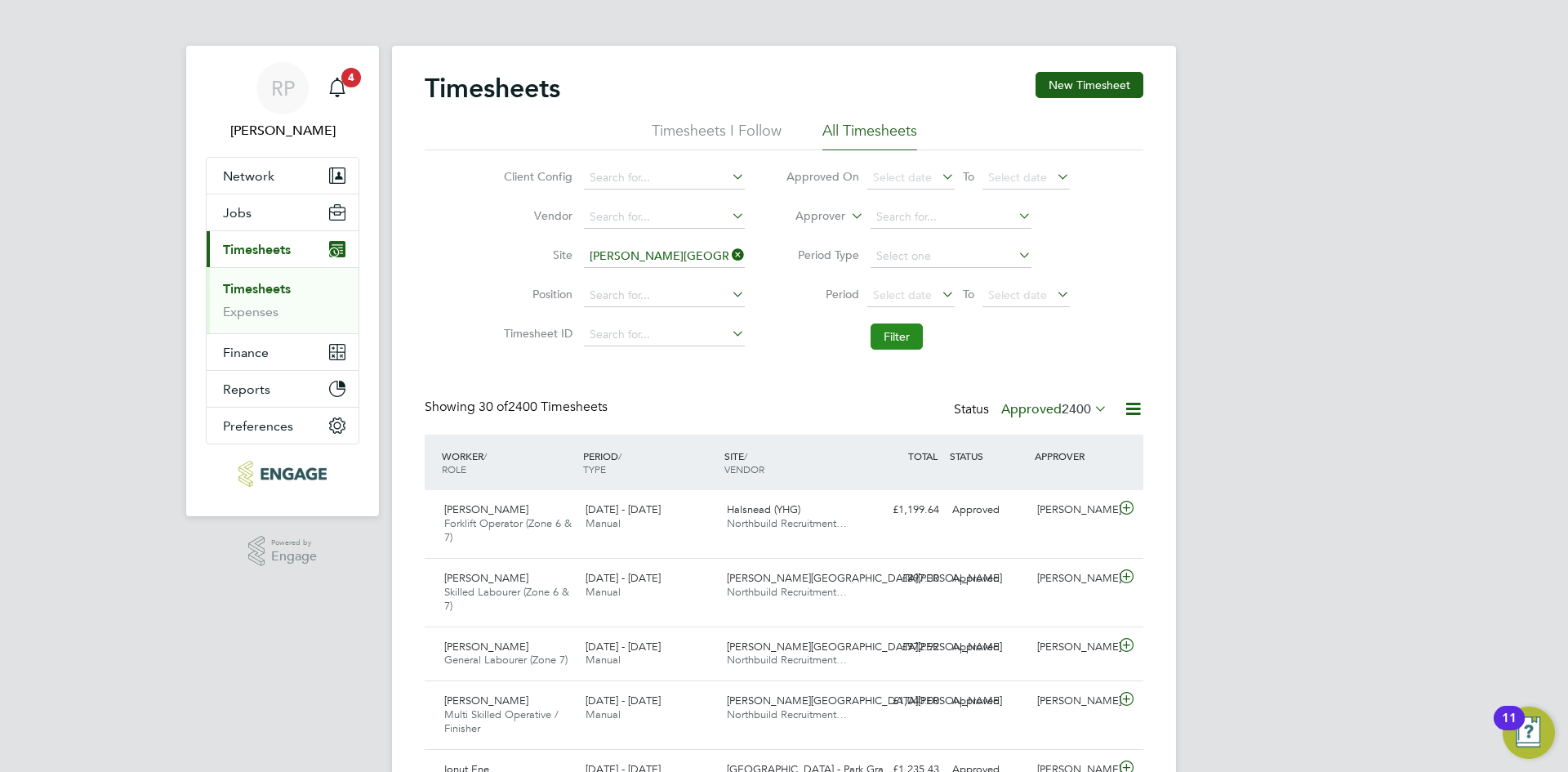
click at [873, 336] on button "Filter" at bounding box center [896, 336] width 52 height 26
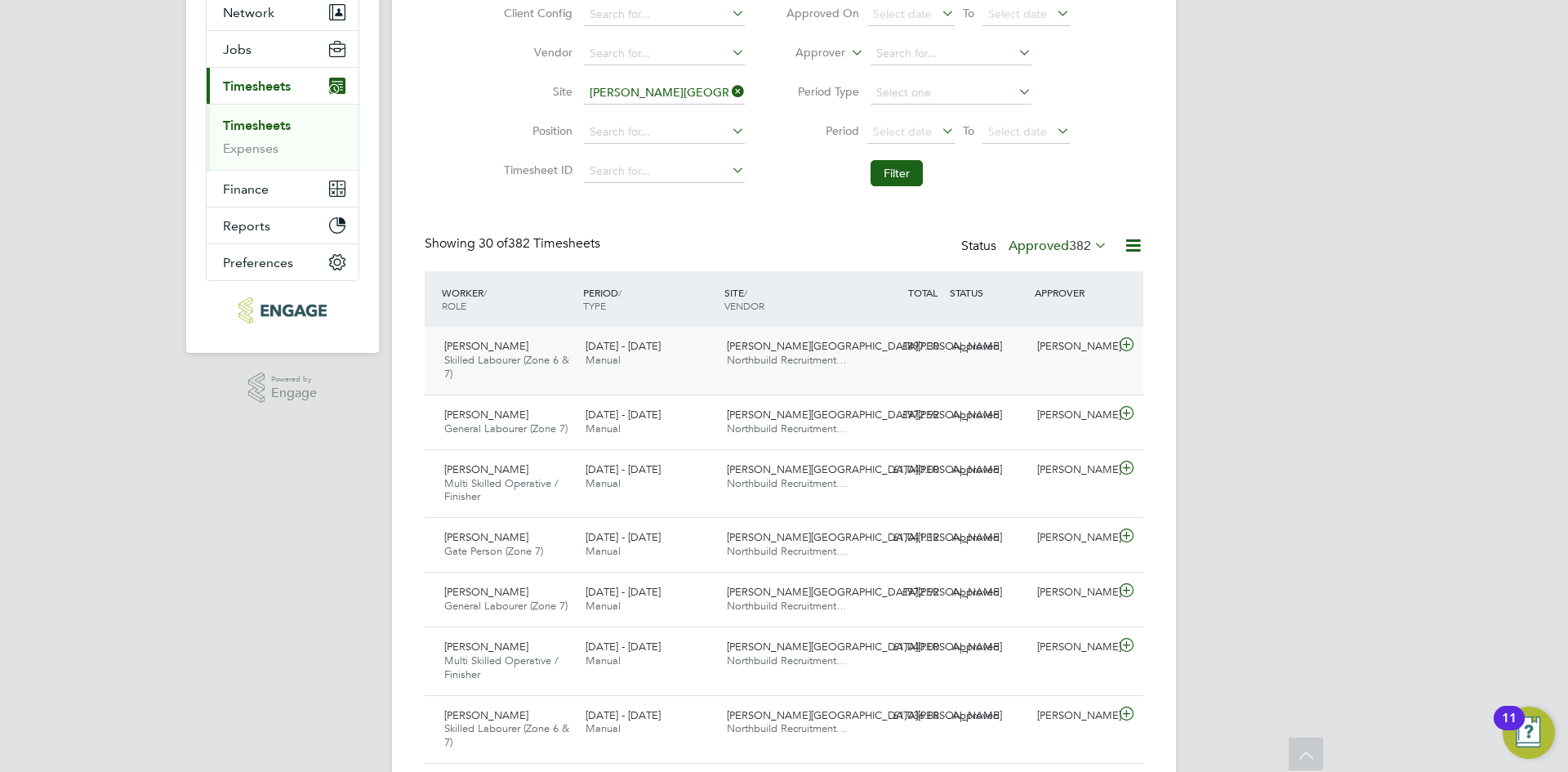
click at [820, 355] on span "Northbuild Recruitment…" at bounding box center [785, 360] width 120 height 14
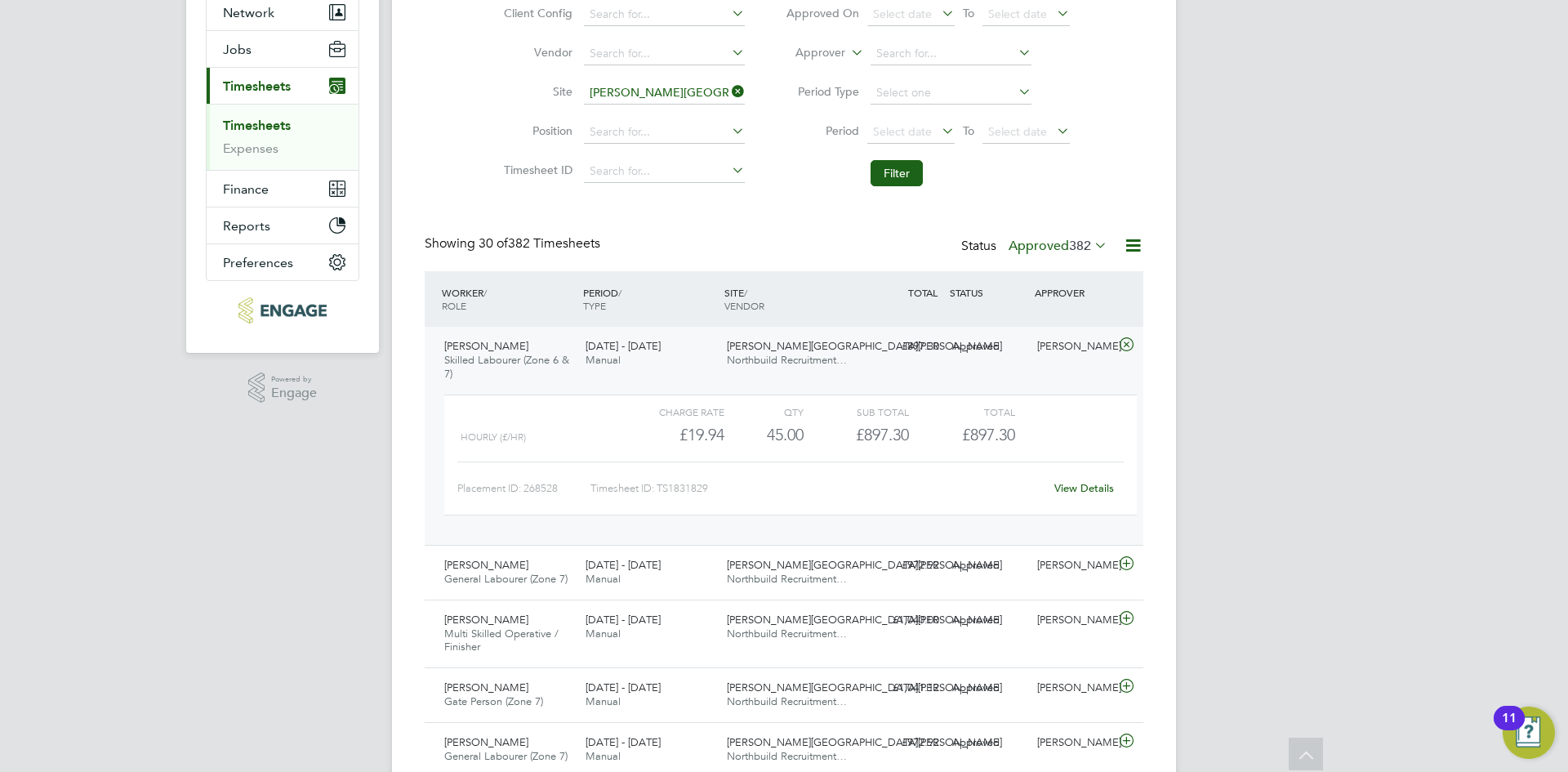
click at [820, 355] on span "Northbuild Recruitment…" at bounding box center [785, 360] width 120 height 14
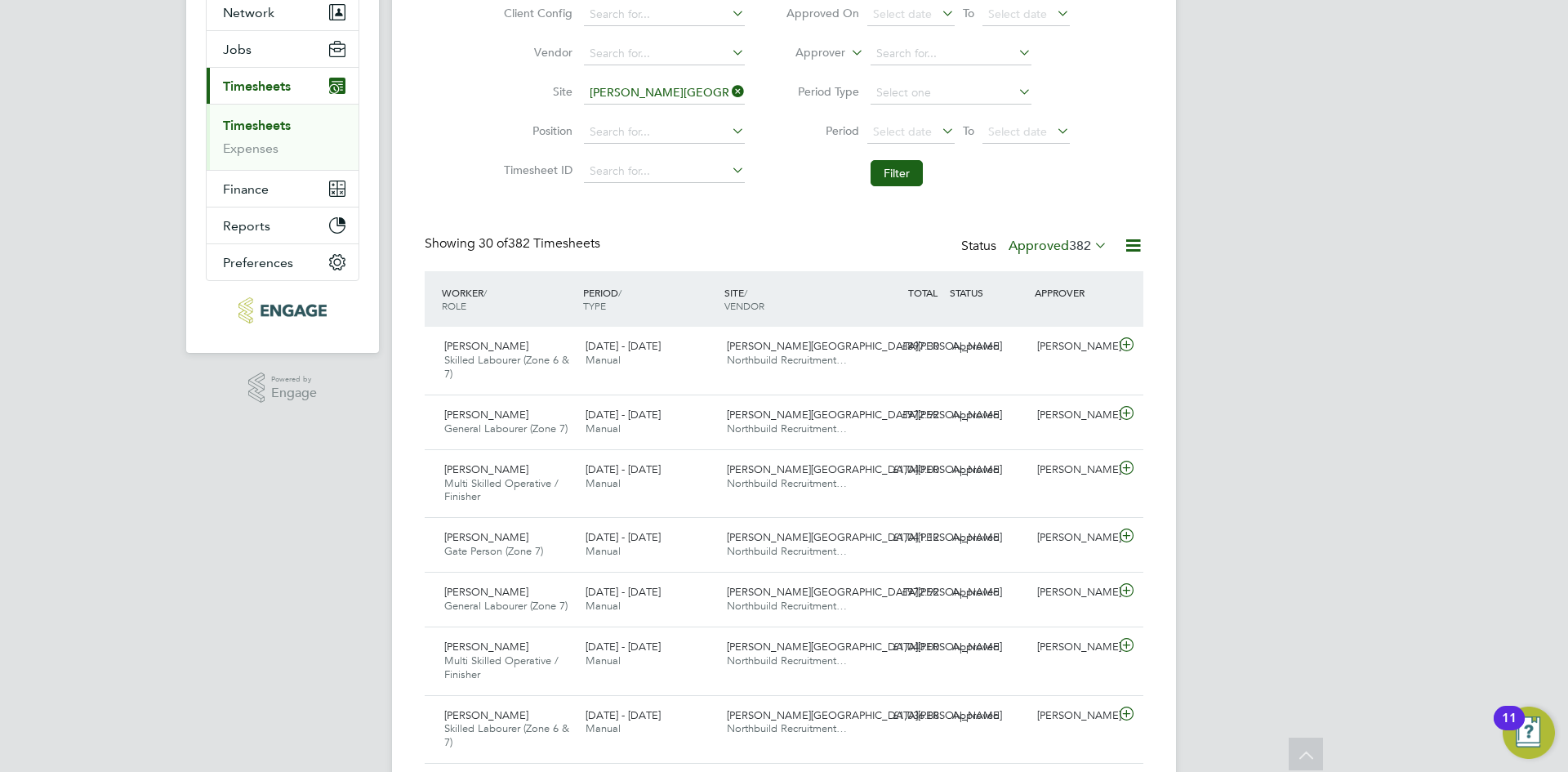
click at [1032, 246] on label "Approved 382" at bounding box center [1058, 245] width 99 height 17
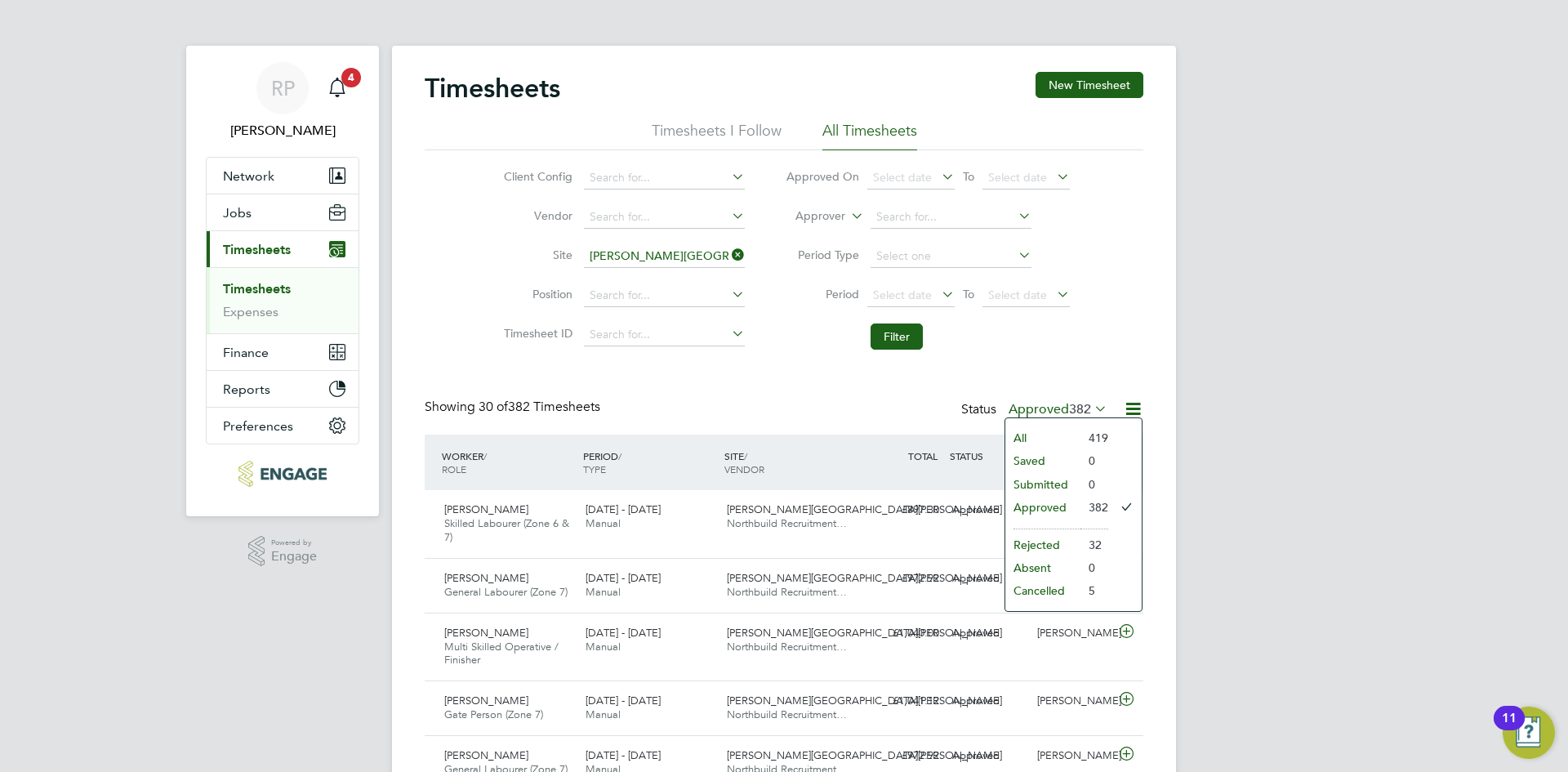
click at [849, 141] on li "All Timesheets" at bounding box center [869, 135] width 95 height 30
click at [728, 254] on icon at bounding box center [728, 254] width 0 height 23
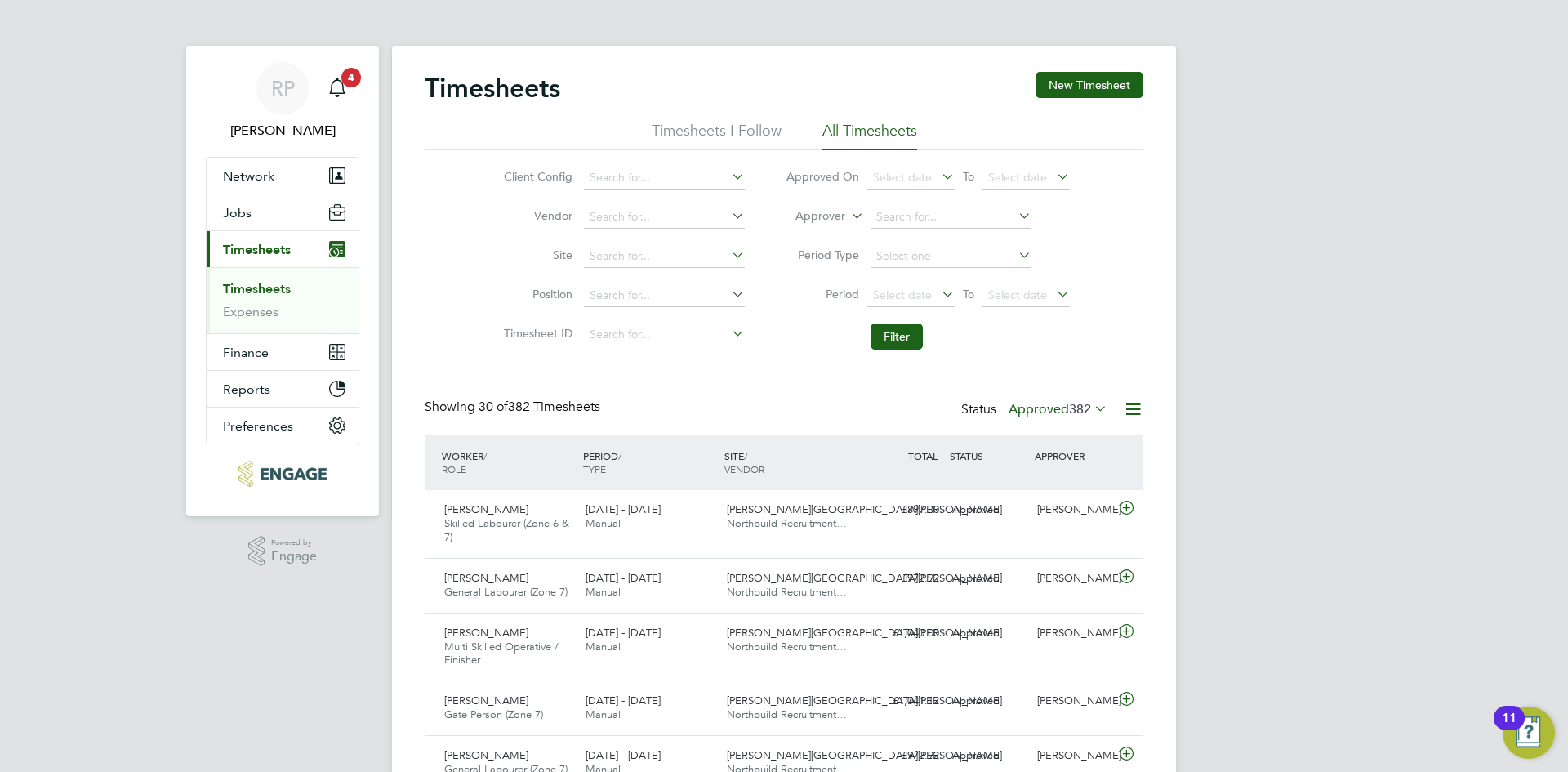
click at [1052, 410] on label "Approved 382" at bounding box center [1058, 409] width 99 height 17
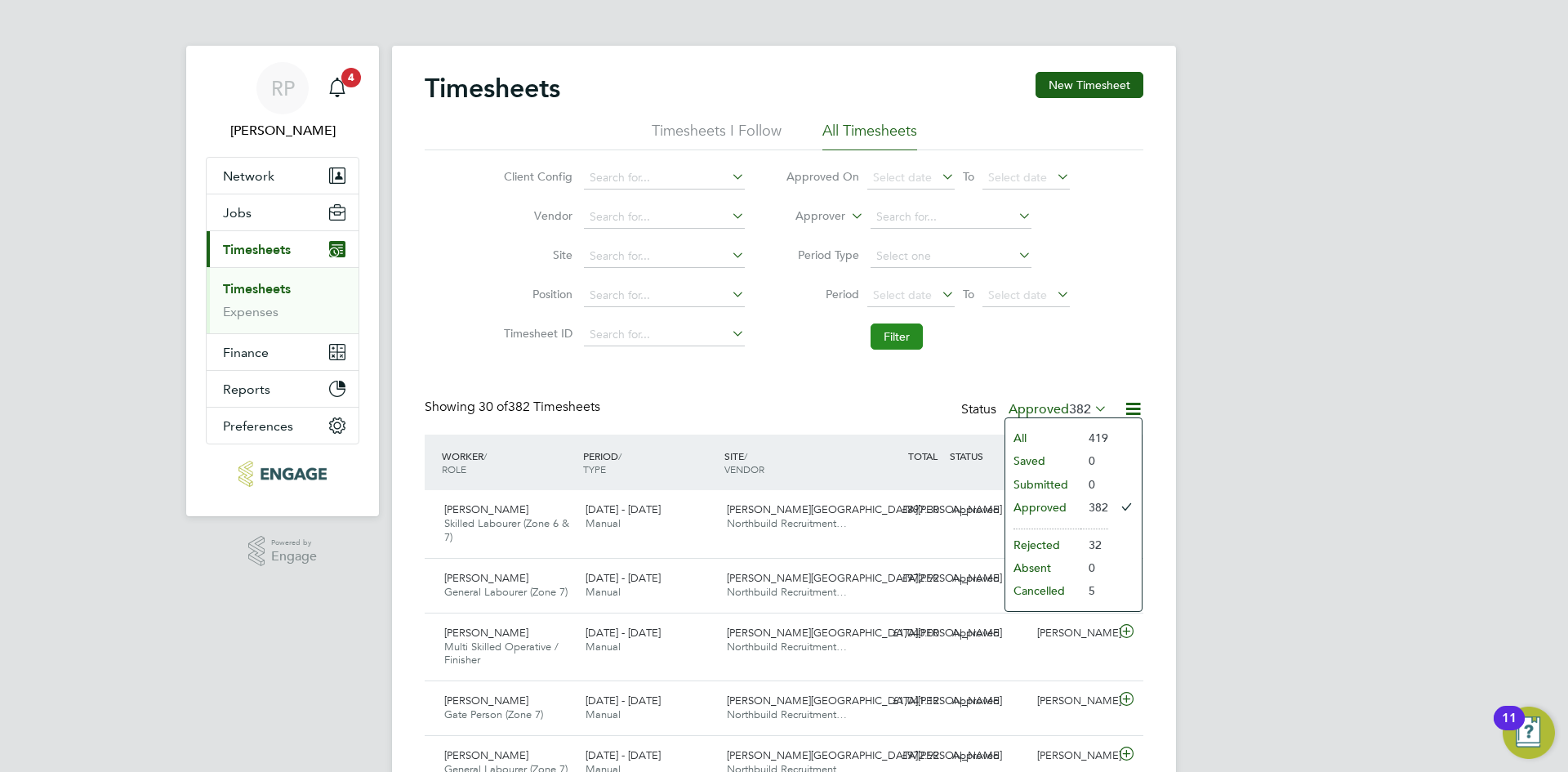
click at [890, 333] on button "Filter" at bounding box center [896, 336] width 52 height 26
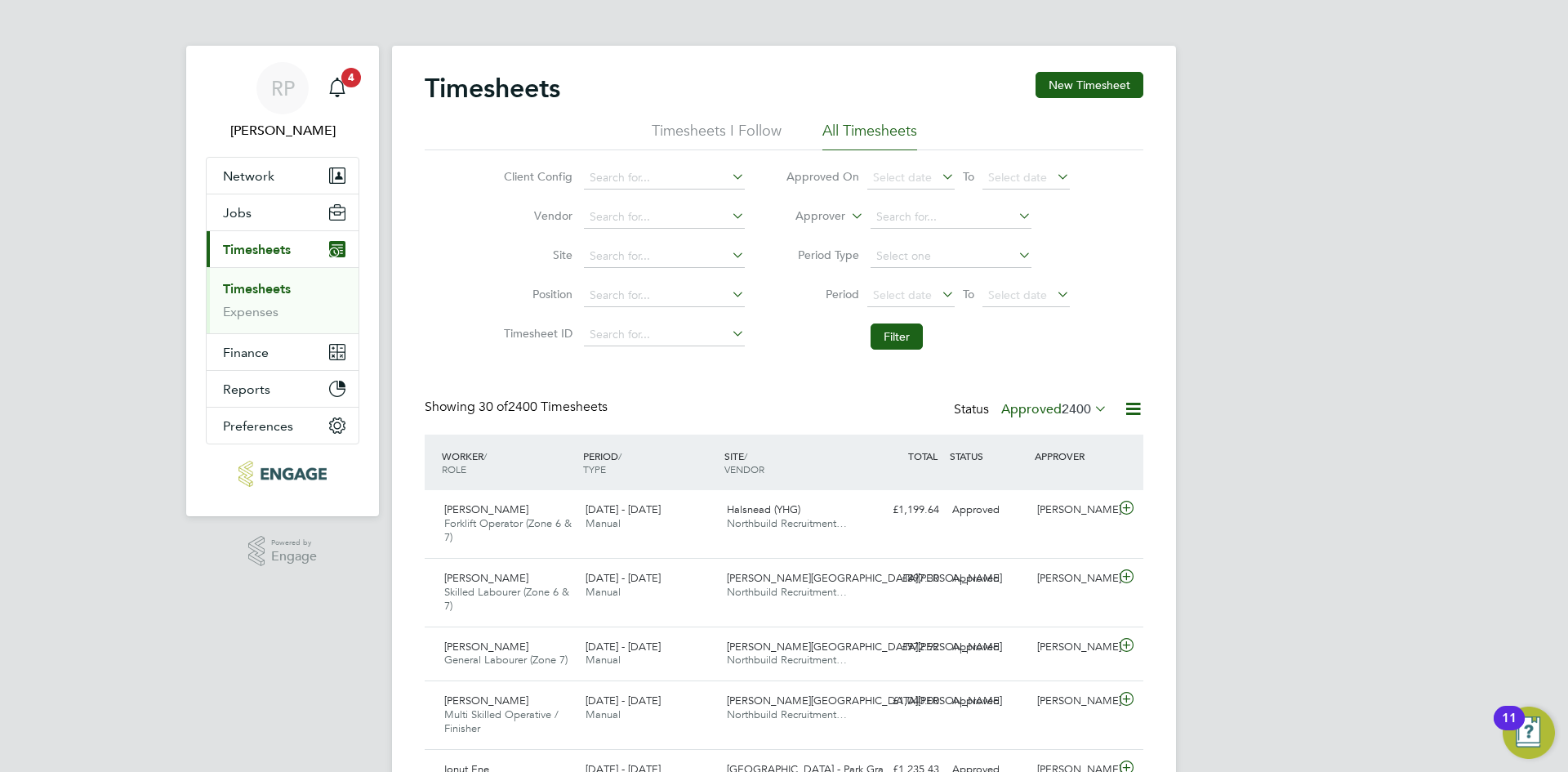
click at [1065, 413] on span "2400" at bounding box center [1076, 409] width 30 height 17
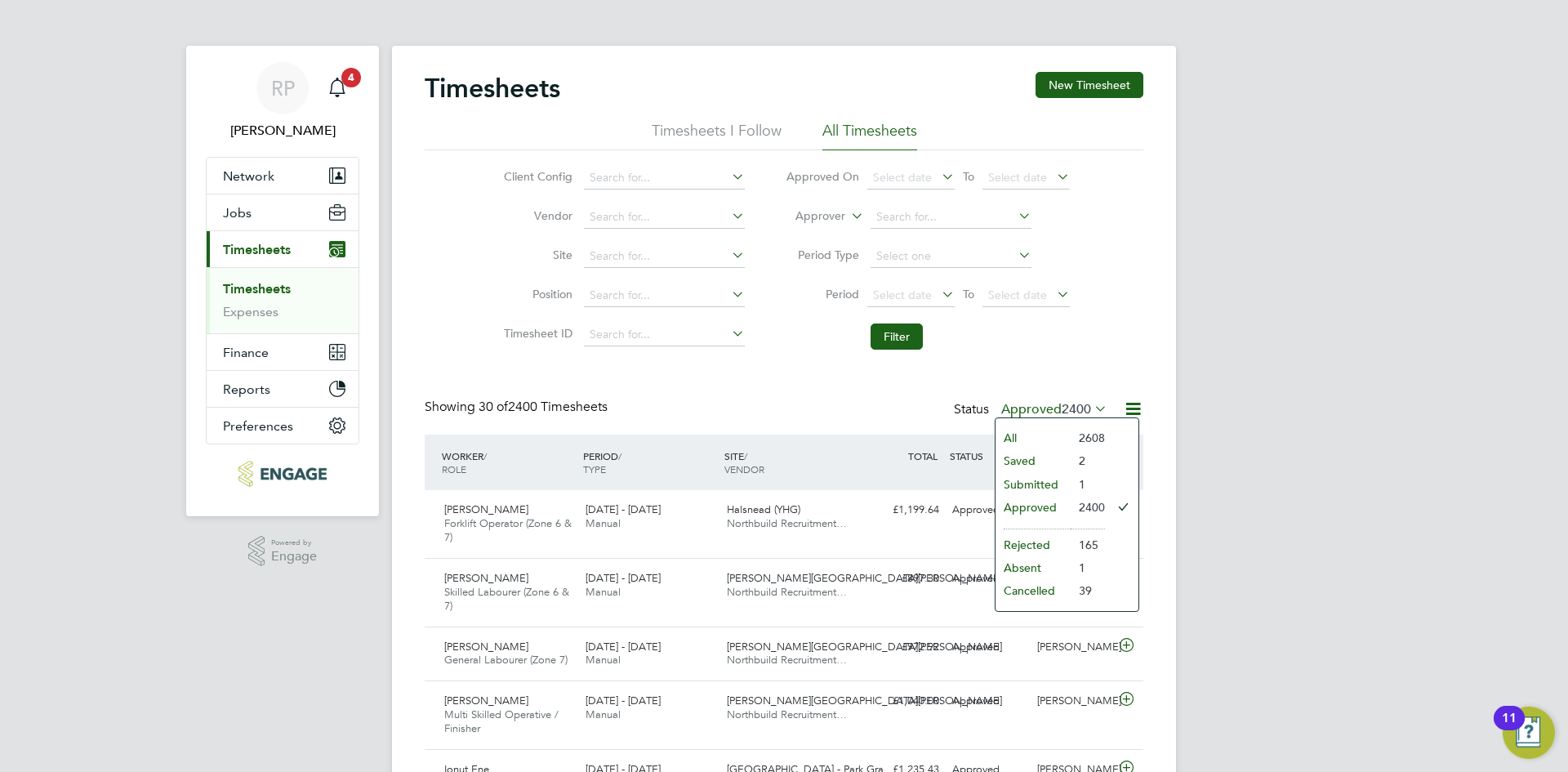
click at [1063, 485] on li "Submitted" at bounding box center [1032, 483] width 75 height 23
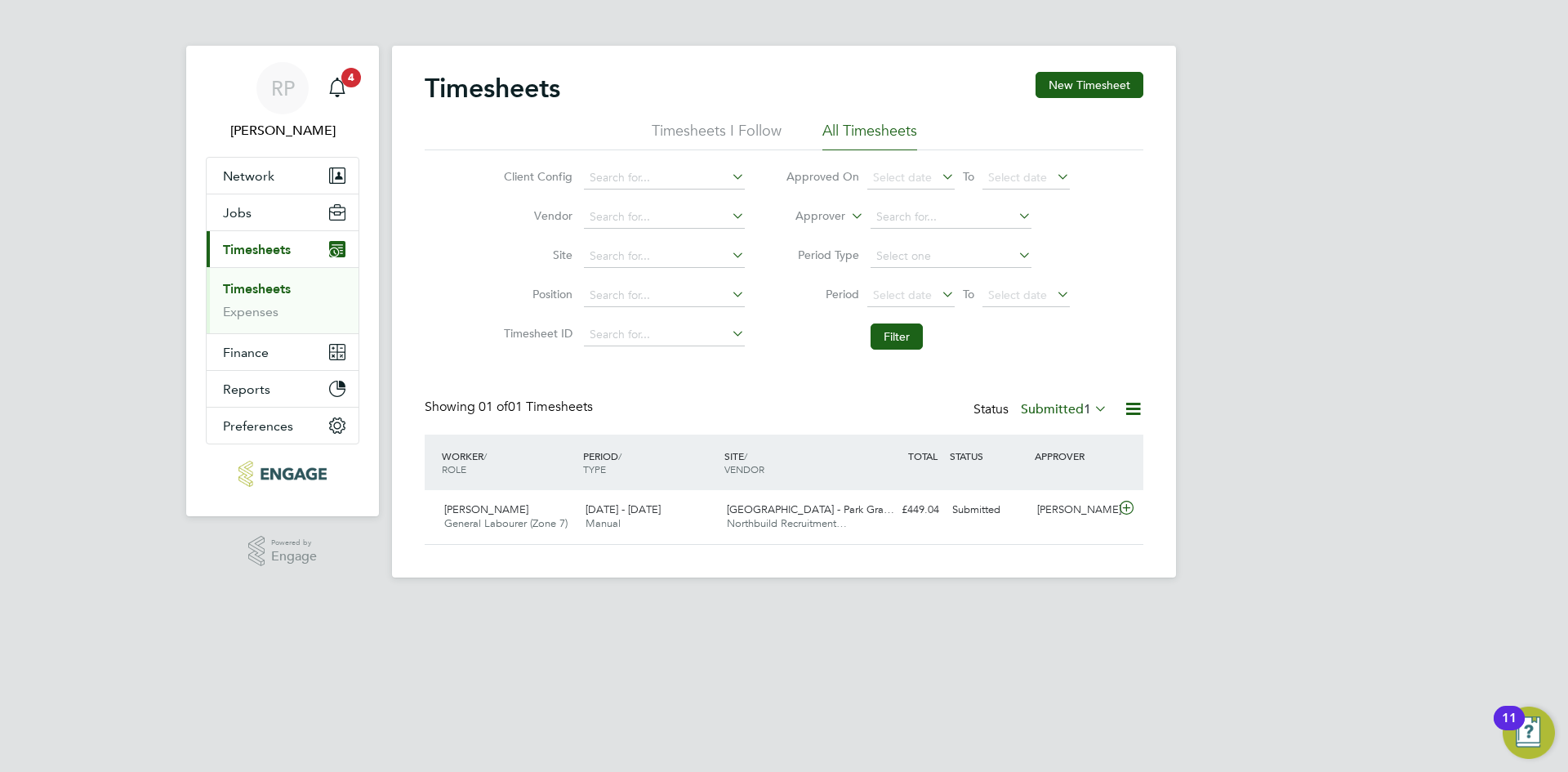
click at [1040, 405] on label "Submitted 1" at bounding box center [1064, 409] width 87 height 17
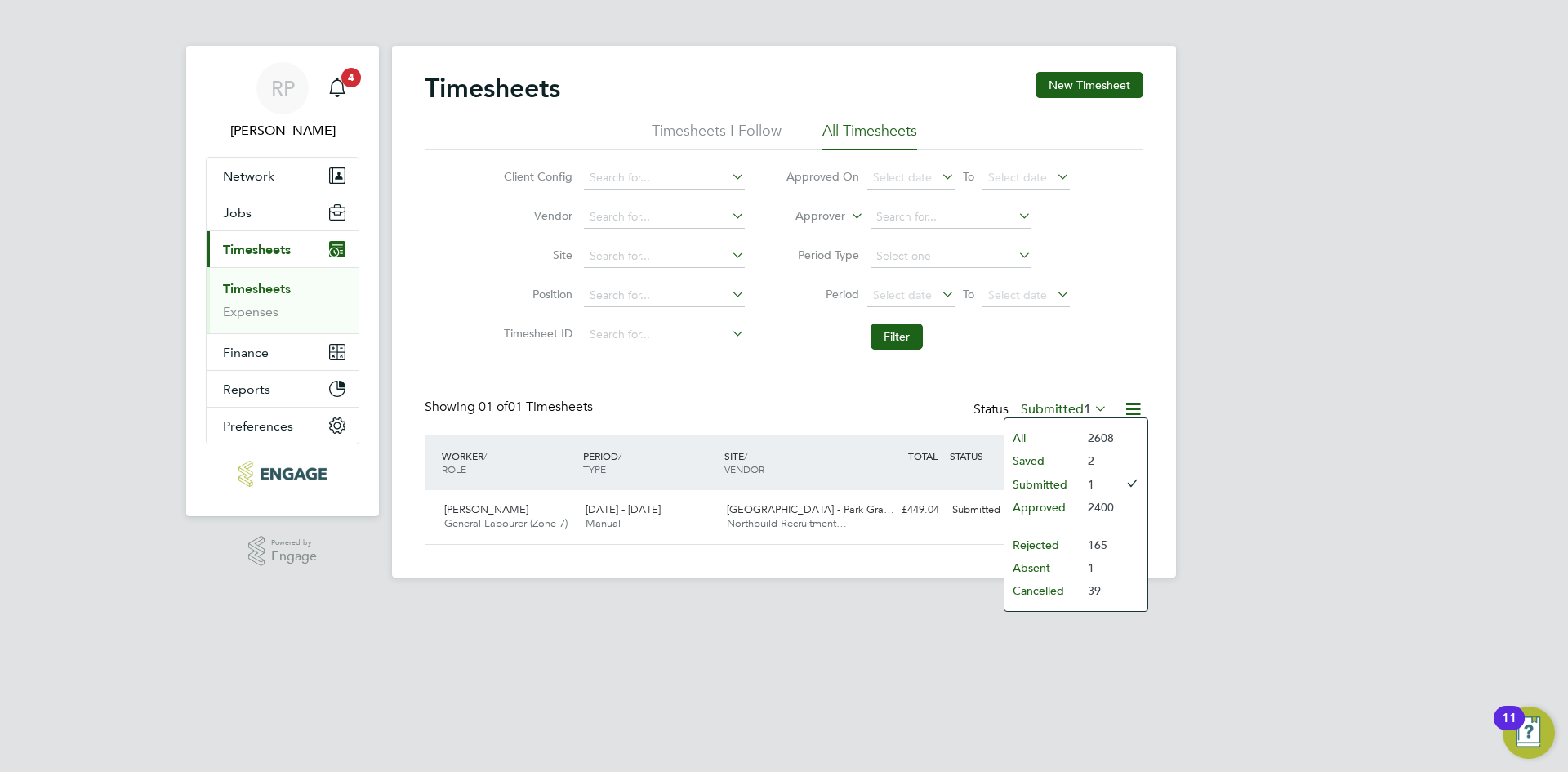
click at [1036, 506] on li "Approved" at bounding box center [1041, 507] width 75 height 23
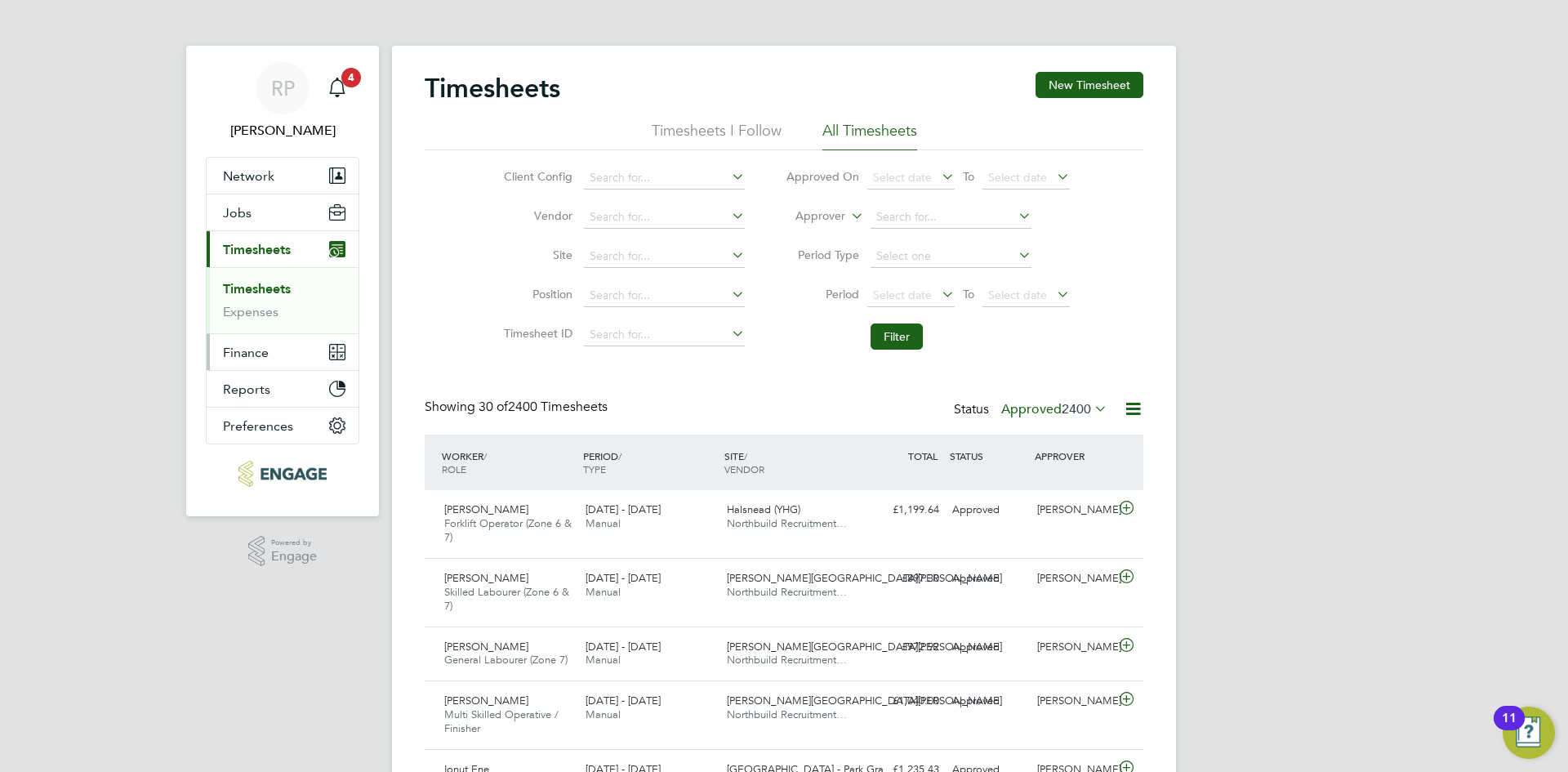
click at [261, 350] on span "Finance" at bounding box center [246, 353] width 45 height 16
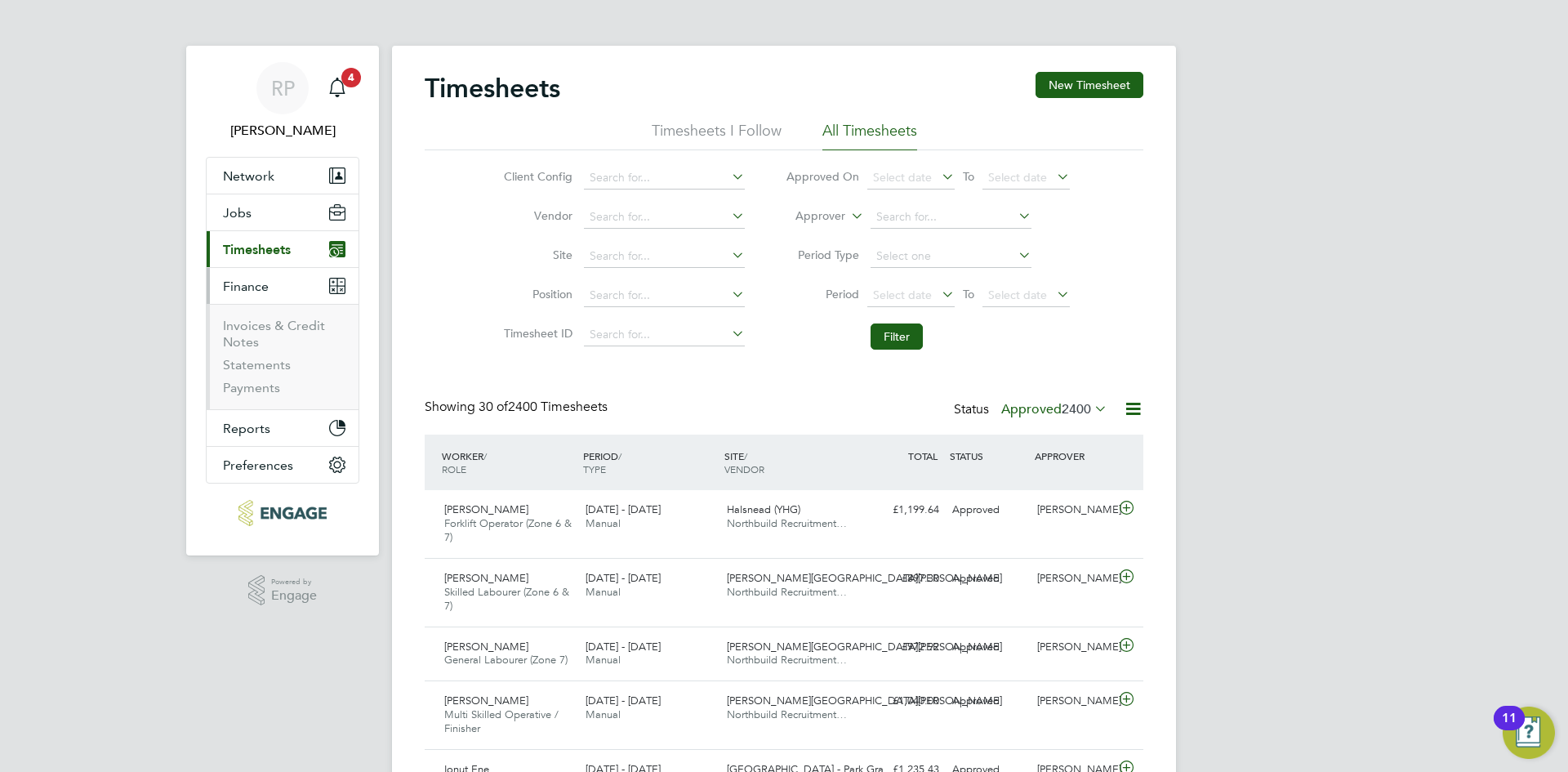
click at [245, 289] on span "Finance" at bounding box center [246, 287] width 45 height 16
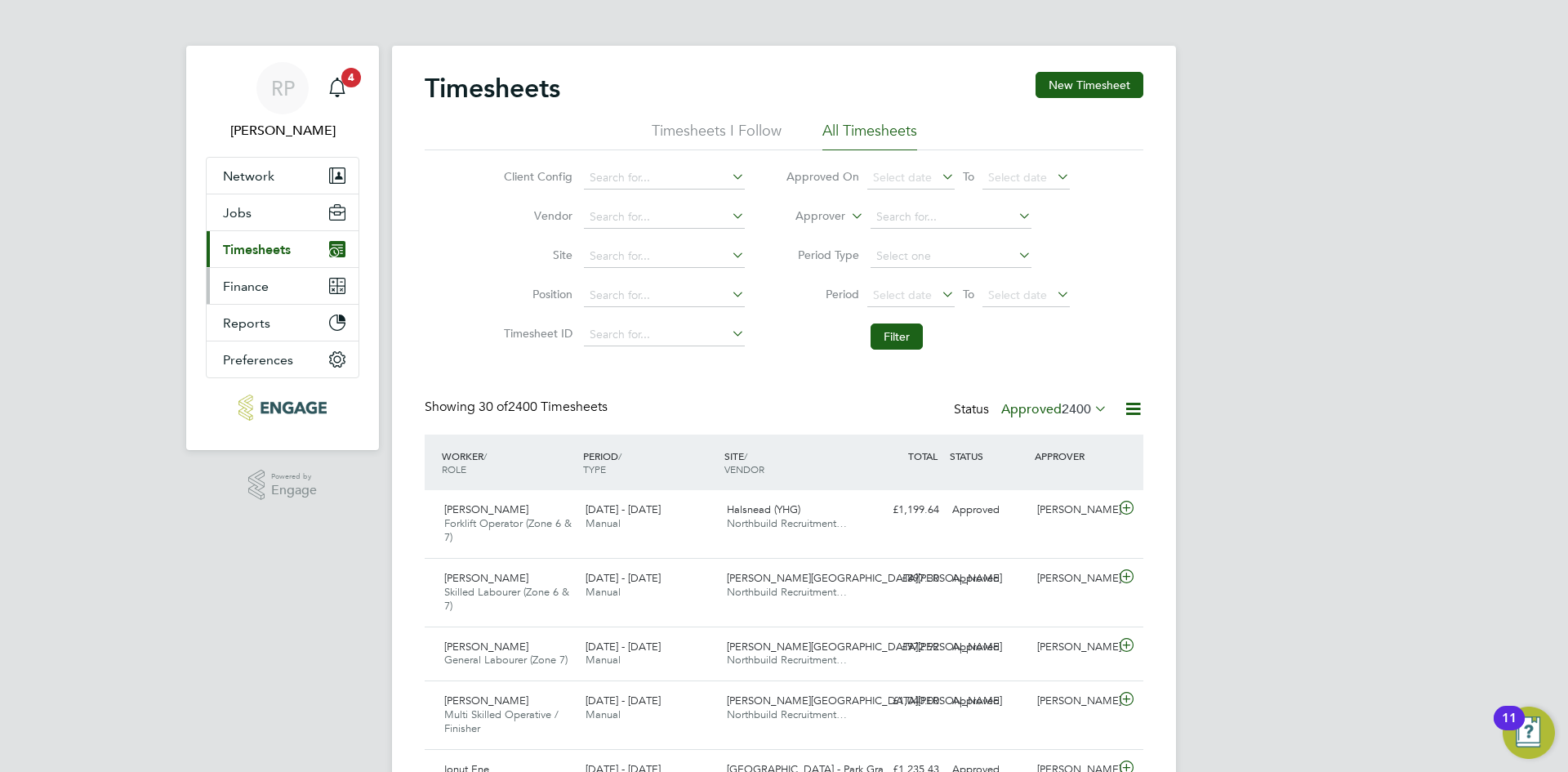
click at [246, 290] on span "Finance" at bounding box center [246, 287] width 45 height 16
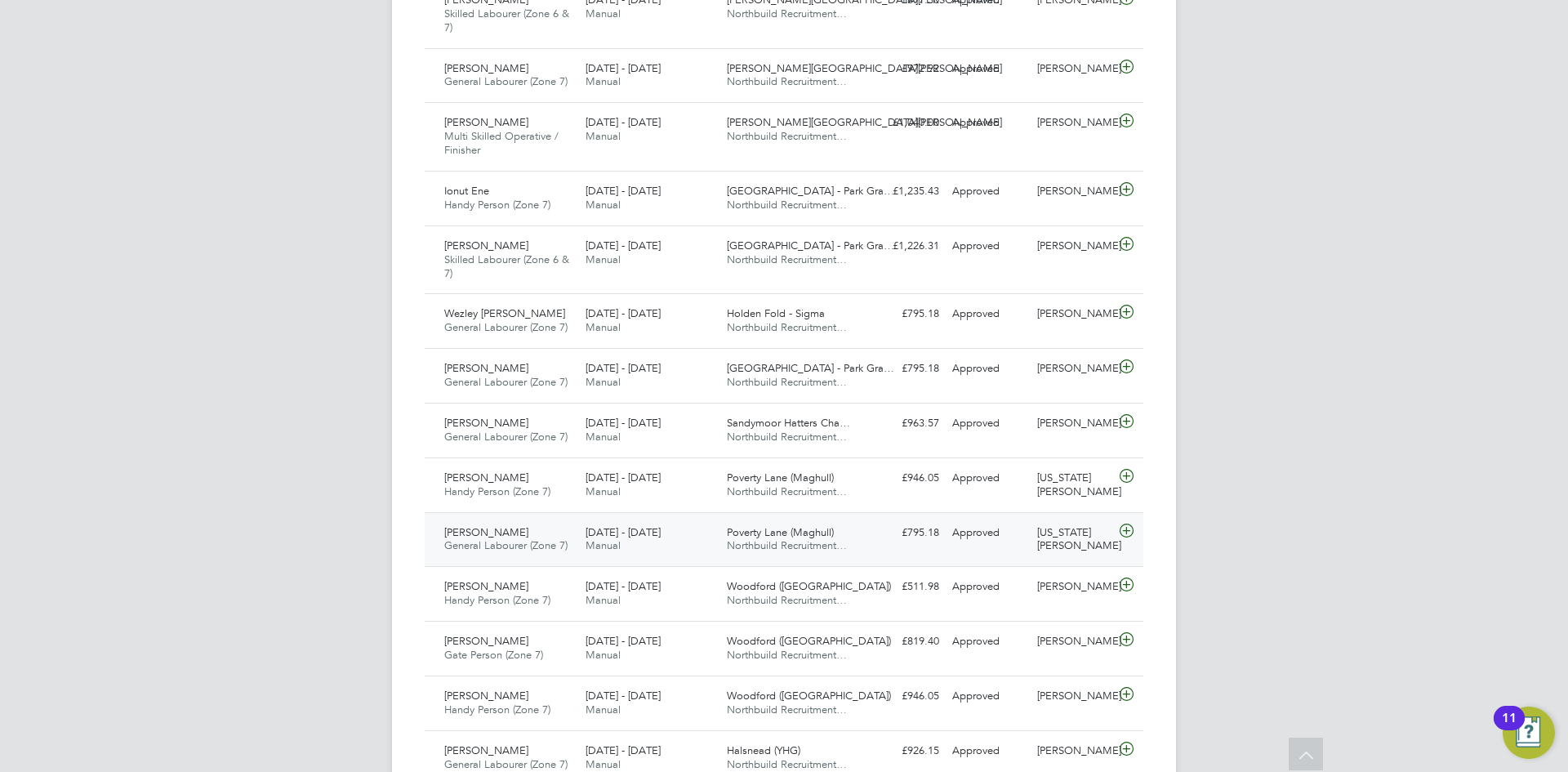
scroll to position [735, 0]
